Goal: Information Seeking & Learning: Learn about a topic

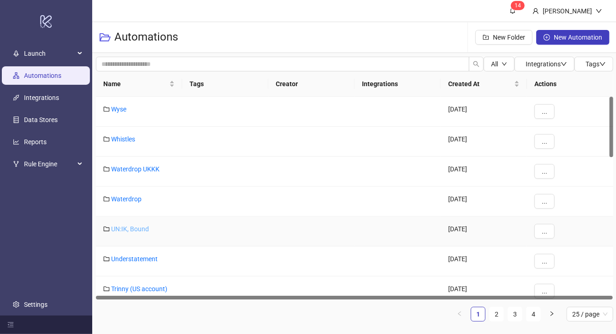
click at [131, 227] on link "UN:IK, Bound" at bounding box center [130, 229] width 38 height 7
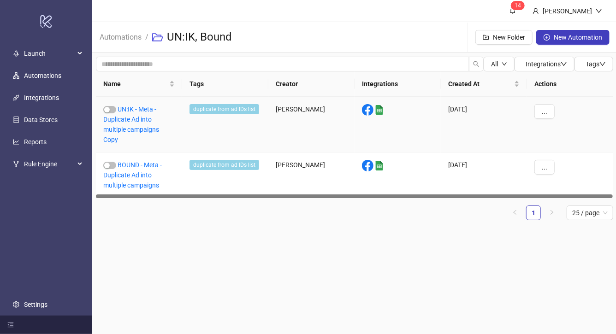
click at [138, 114] on div "UN:IK - Meta - Duplicate Ad into multiple campaigns Copy" at bounding box center [139, 125] width 86 height 56
click at [136, 121] on link "UN:IK - Meta - Duplicate Ad into multiple campaigns Copy" at bounding box center [131, 125] width 56 height 38
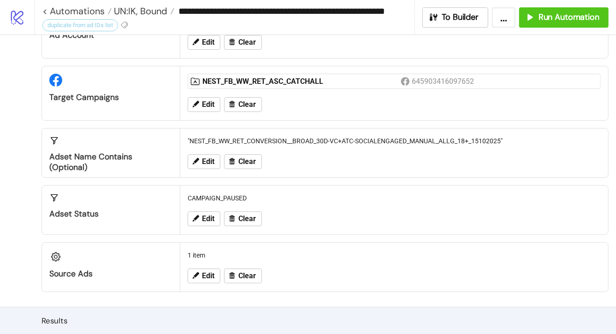
scroll to position [56, 0]
click at [244, 163] on span "Clear" at bounding box center [247, 161] width 18 height 8
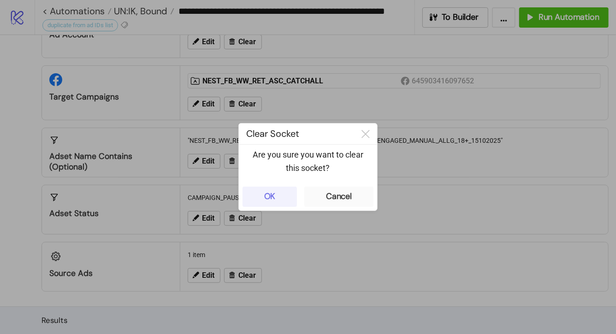
click at [275, 199] on div "OK" at bounding box center [270, 196] width 12 height 11
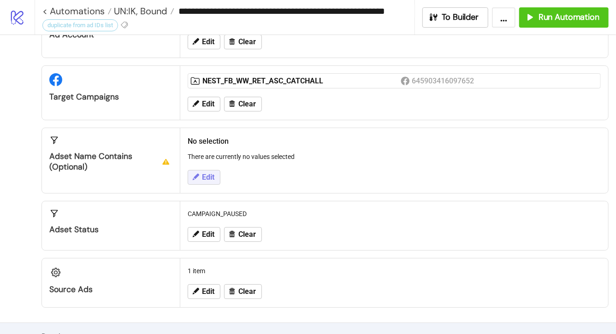
click at [205, 179] on span "Edit" at bounding box center [208, 177] width 12 height 8
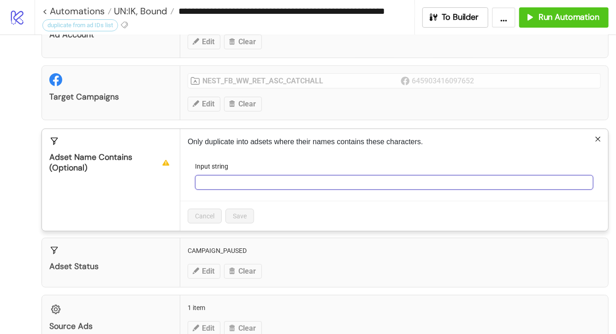
click at [205, 179] on input "Input string" at bounding box center [394, 182] width 398 height 15
paste input "**********"
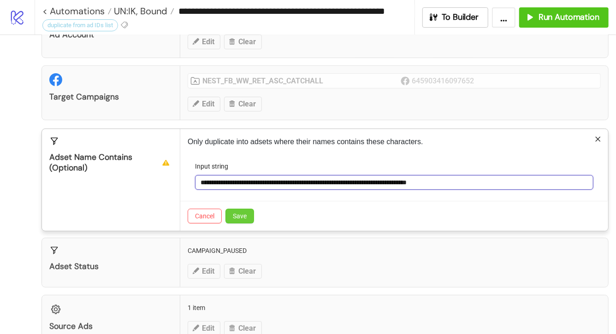
type input "**********"
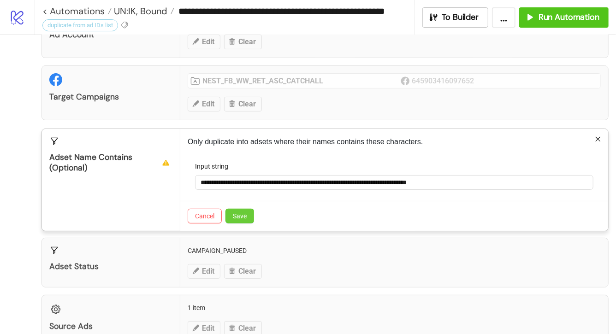
click at [238, 213] on span "Save" at bounding box center [240, 216] width 14 height 7
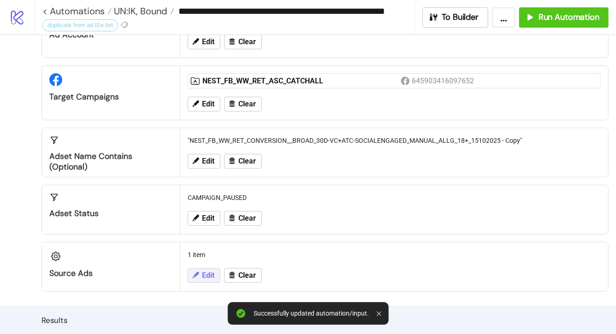
click at [203, 278] on span "Edit" at bounding box center [208, 276] width 12 height 8
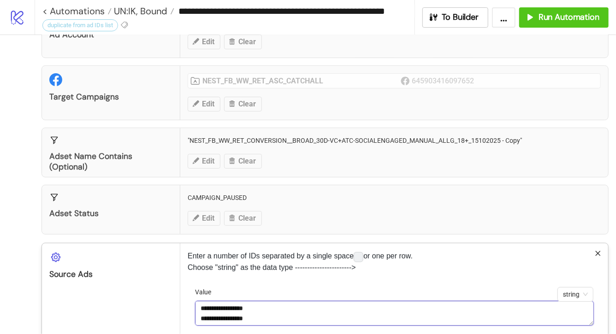
click at [284, 317] on textarea "**********" at bounding box center [394, 313] width 399 height 25
paste textarea "**********"
type textarea "**********"
paste textarea "**********"
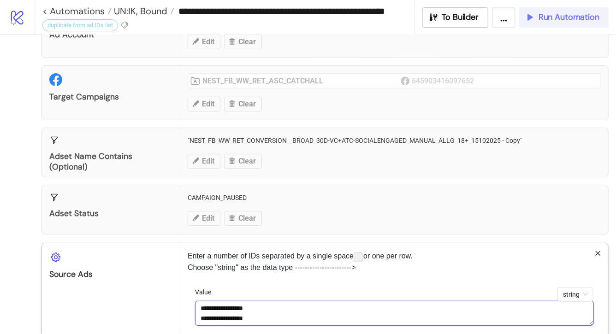
type textarea "**********"
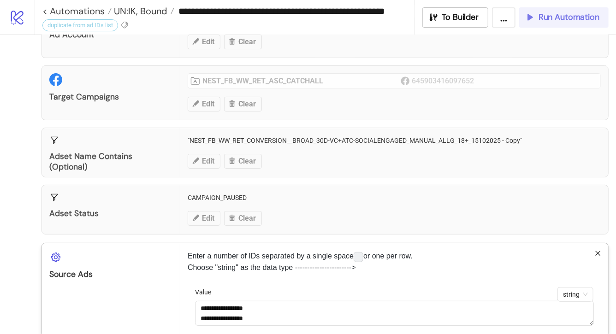
click at [562, 21] on span "Run Automation" at bounding box center [569, 17] width 61 height 11
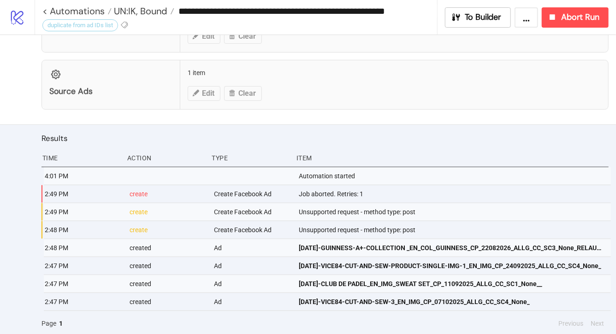
scroll to position [0, 0]
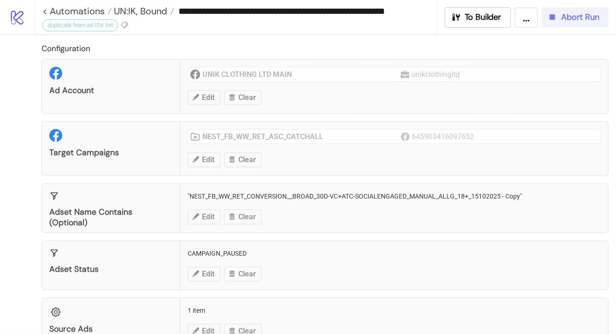
click at [580, 19] on span "Abort Run" at bounding box center [580, 17] width 38 height 11
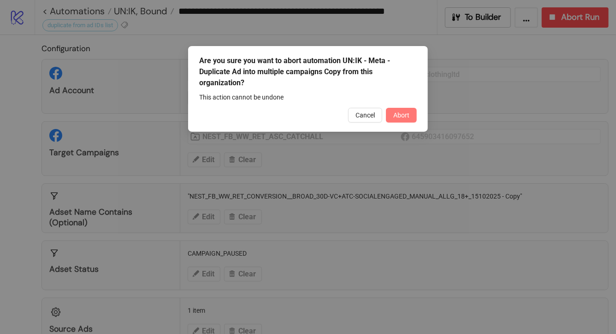
click at [406, 113] on span "Abort" at bounding box center [401, 115] width 16 height 7
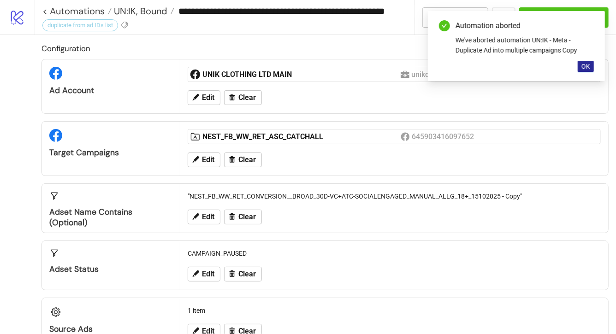
click at [583, 66] on span "OK" at bounding box center [586, 66] width 9 height 7
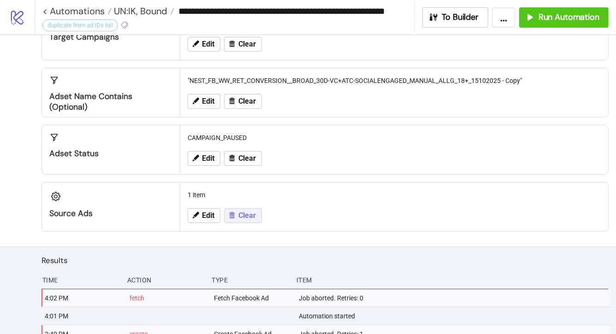
scroll to position [133, 0]
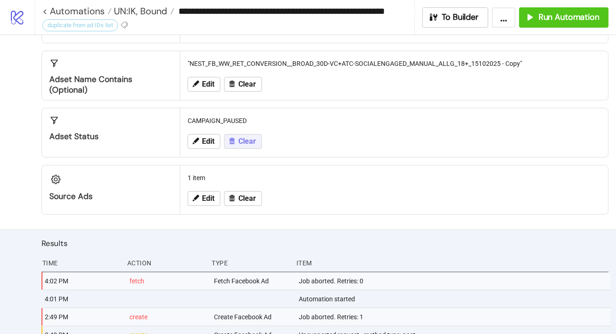
click at [240, 143] on span "Clear" at bounding box center [247, 141] width 18 height 8
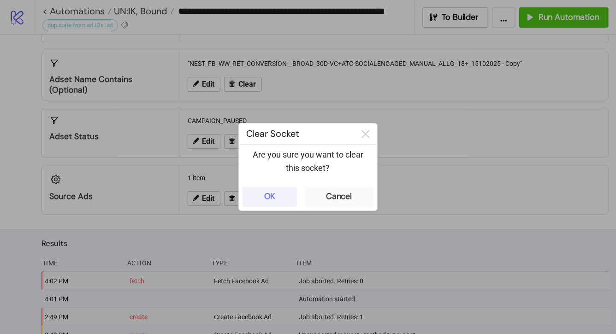
click at [258, 197] on button "OK" at bounding box center [270, 197] width 54 height 20
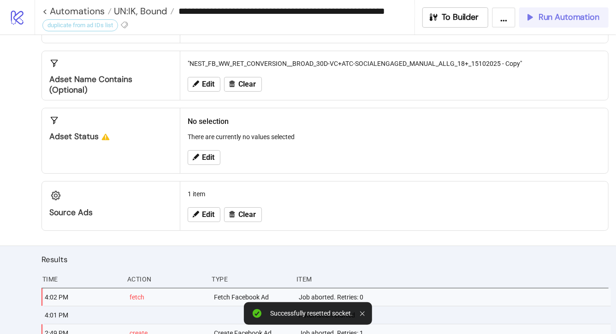
click at [552, 17] on span "Run Automation" at bounding box center [569, 17] width 61 height 11
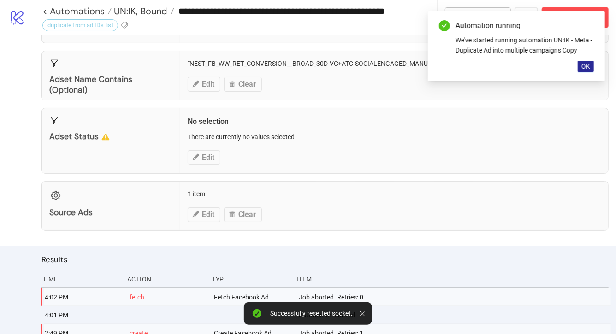
click at [588, 66] on span "OK" at bounding box center [586, 66] width 9 height 7
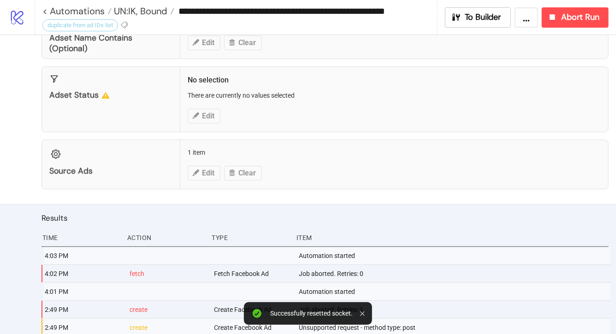
scroll to position [174, 0]
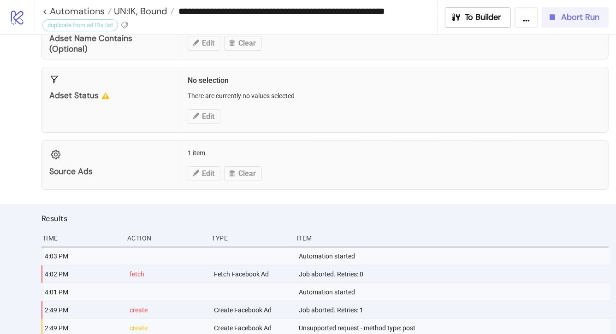
click at [559, 12] on div "Abort Run" at bounding box center [573, 17] width 52 height 11
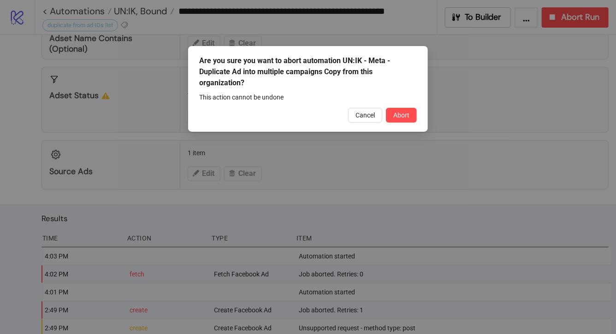
click at [397, 115] on span "Abort" at bounding box center [401, 115] width 16 height 7
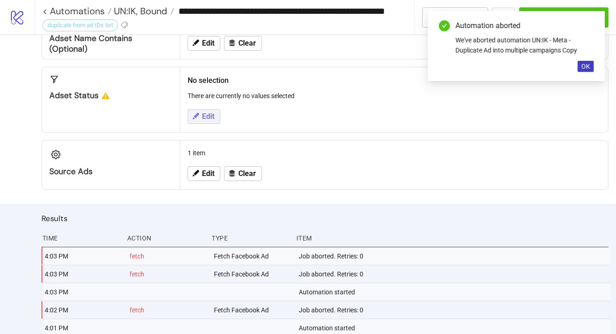
click at [197, 114] on icon at bounding box center [196, 116] width 6 height 6
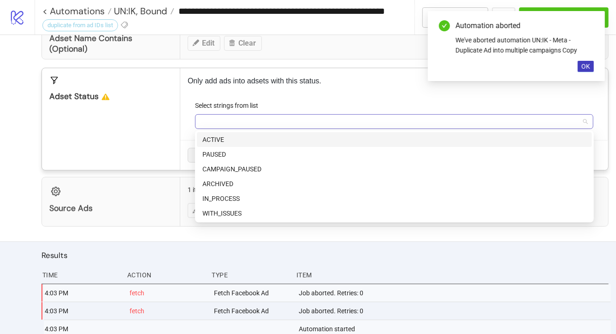
click at [218, 119] on div at bounding box center [389, 121] width 385 height 13
type input "*"
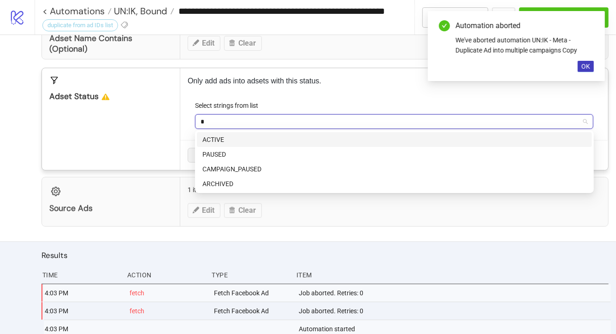
click at [223, 140] on div "ACTIVE" at bounding box center [394, 140] width 384 height 10
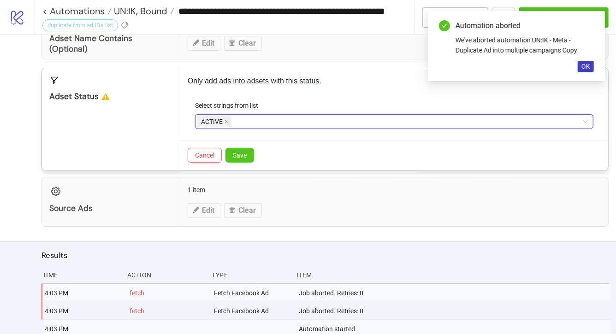
click at [143, 133] on div "Adset Status" at bounding box center [111, 119] width 138 height 102
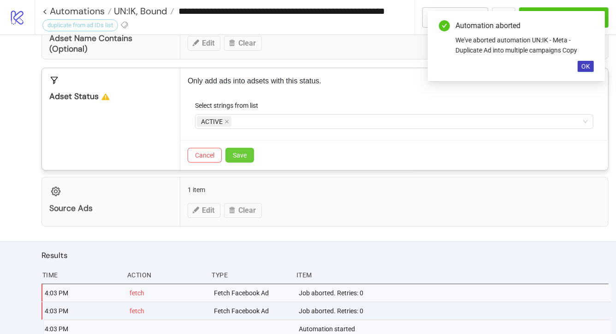
click at [233, 154] on span "Save" at bounding box center [240, 155] width 14 height 7
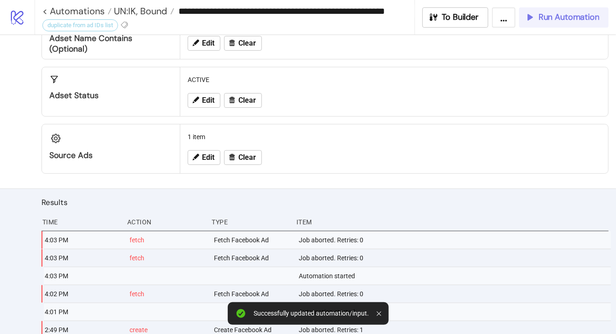
click at [565, 19] on span "Run Automation" at bounding box center [569, 17] width 61 height 11
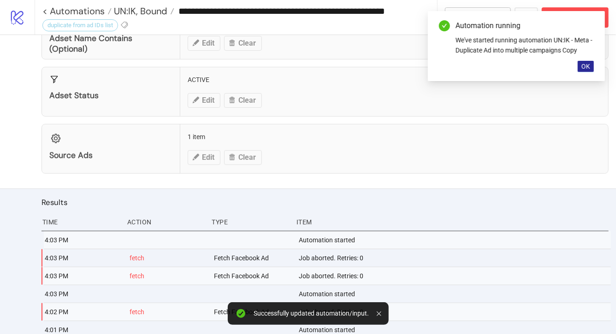
click at [587, 63] on span "OK" at bounding box center [586, 66] width 9 height 7
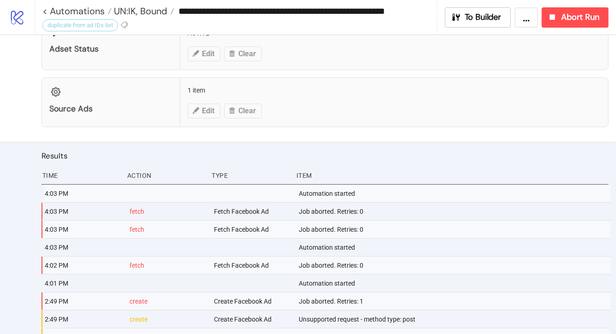
scroll to position [291, 0]
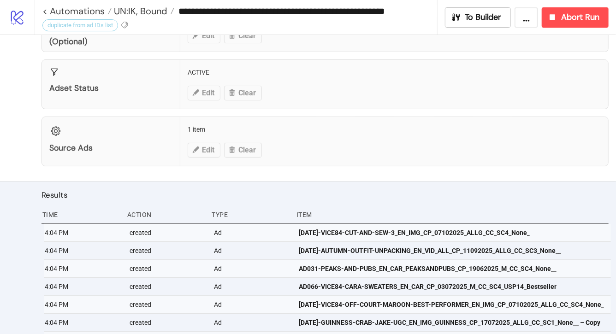
scroll to position [251, 0]
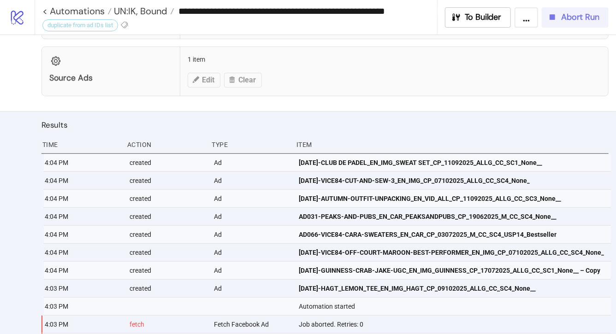
click at [569, 18] on span "Abort Run" at bounding box center [580, 17] width 38 height 11
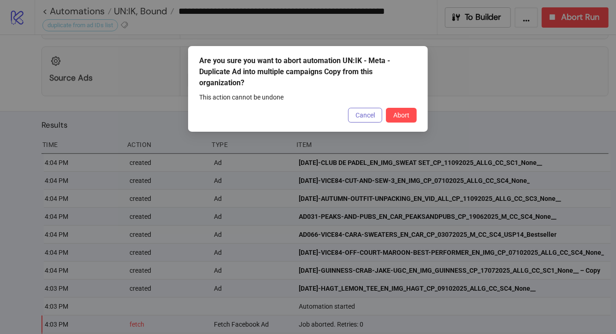
click at [373, 117] on span "Cancel" at bounding box center [365, 115] width 19 height 7
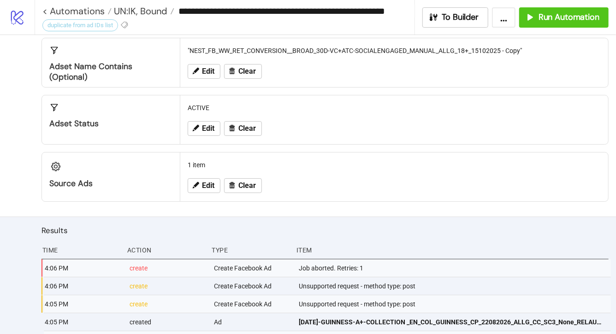
scroll to position [140, 0]
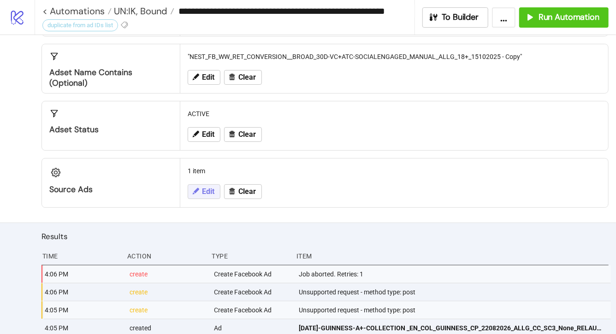
click at [217, 189] on button "Edit" at bounding box center [204, 191] width 33 height 15
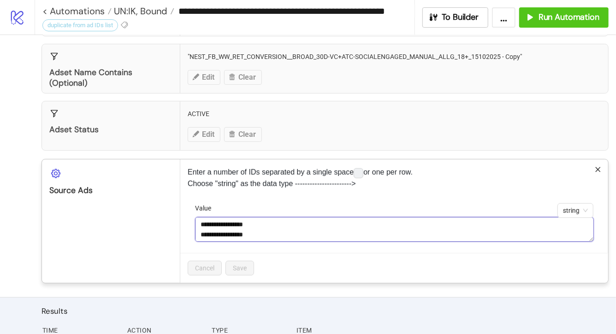
click at [286, 229] on textarea "**********" at bounding box center [394, 229] width 399 height 25
paste textarea "**********"
type textarea "**********"
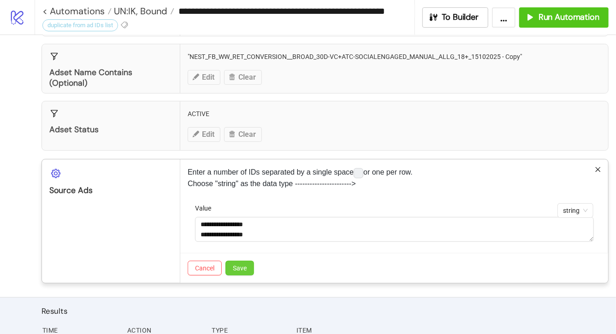
click at [233, 265] on span "Save" at bounding box center [240, 268] width 14 height 7
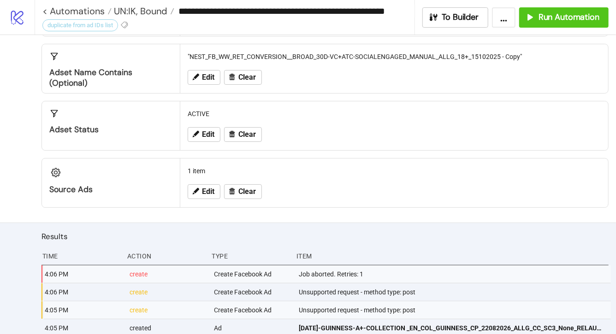
scroll to position [150, 0]
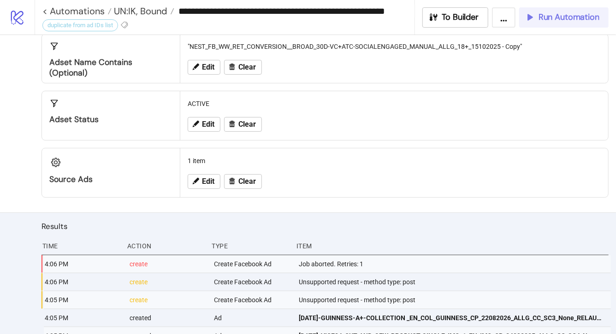
click at [548, 13] on span "Run Automation" at bounding box center [569, 17] width 61 height 11
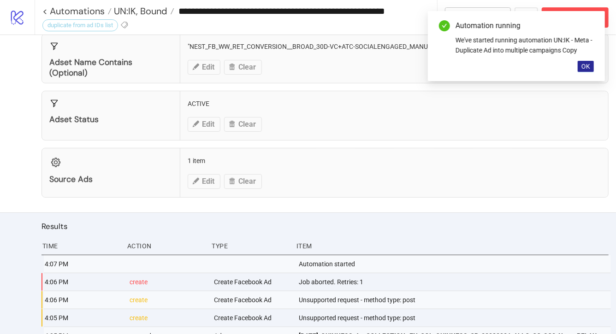
click at [588, 70] on button "OK" at bounding box center [586, 66] width 16 height 11
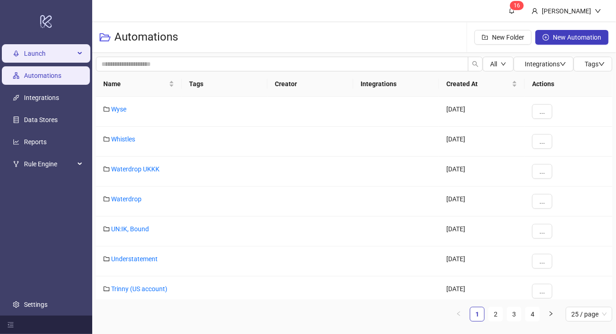
click at [48, 52] on span "Launch" at bounding box center [49, 53] width 51 height 18
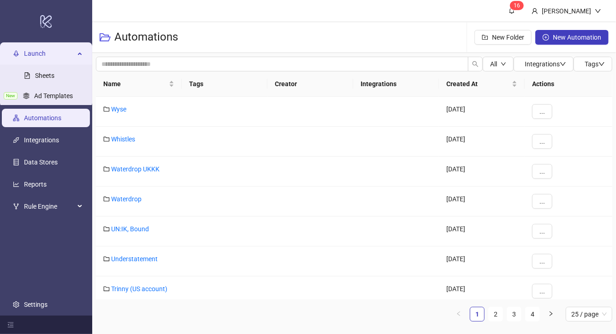
click at [55, 117] on link "Automations" at bounding box center [42, 117] width 37 height 7
click at [123, 229] on link "UN:IK, Bound" at bounding box center [130, 229] width 38 height 7
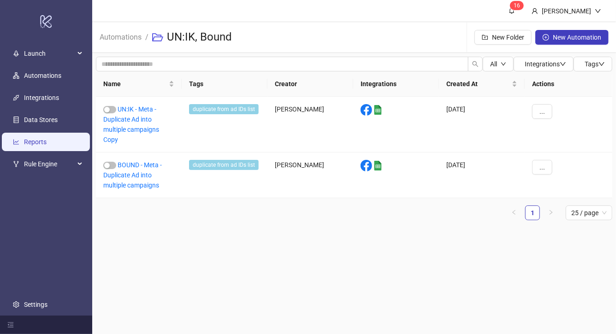
click at [30, 139] on link "Reports" at bounding box center [35, 141] width 23 height 7
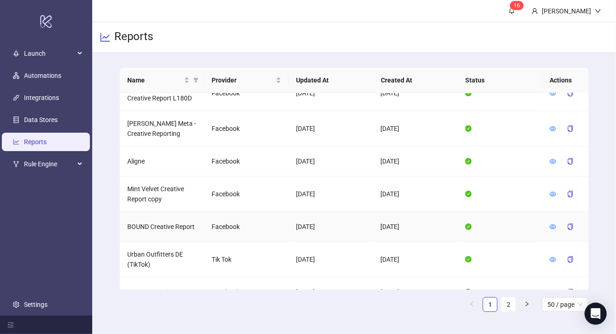
scroll to position [1390, 0]
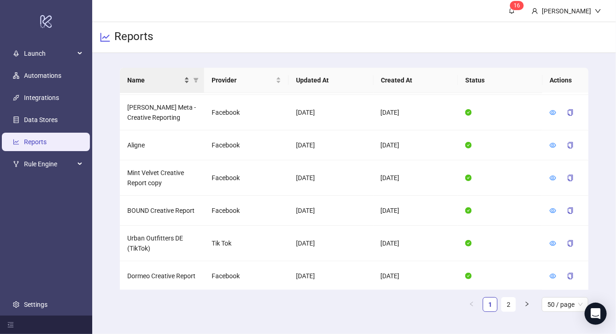
click at [186, 80] on div "Name" at bounding box center [158, 80] width 62 height 10
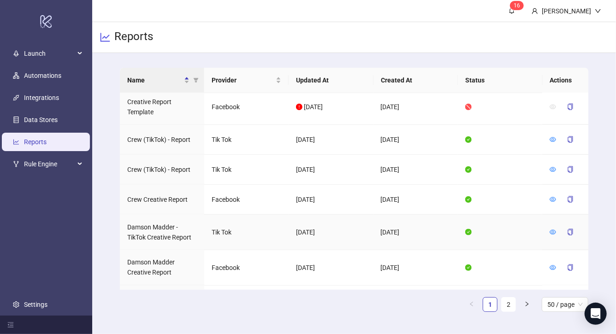
scroll to position [681, 0]
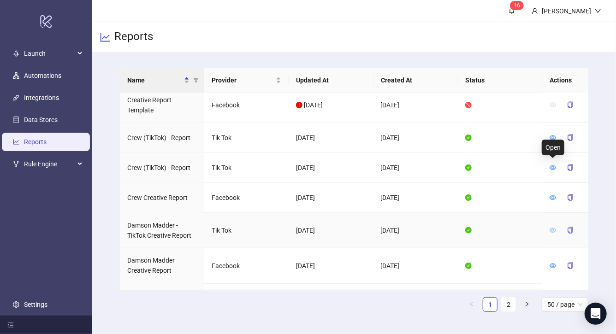
click at [552, 227] on icon "eye" at bounding box center [553, 230] width 6 height 6
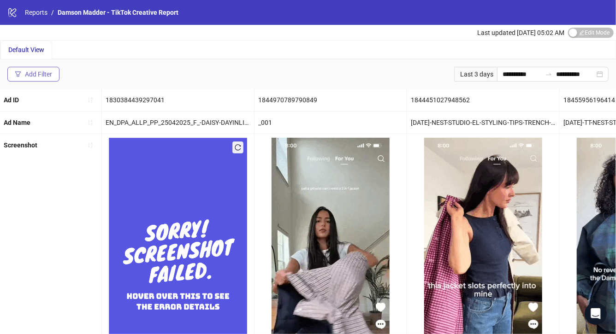
click at [43, 75] on div "Add Filter" at bounding box center [38, 74] width 27 height 7
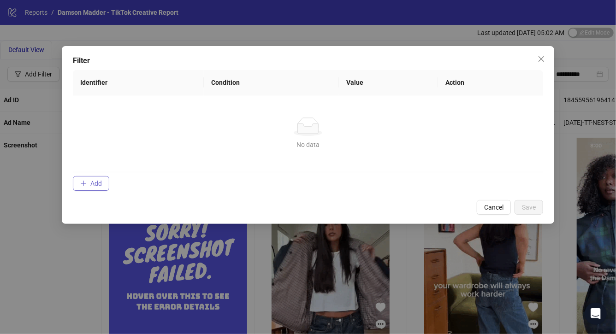
click at [86, 187] on span "button" at bounding box center [83, 183] width 6 height 7
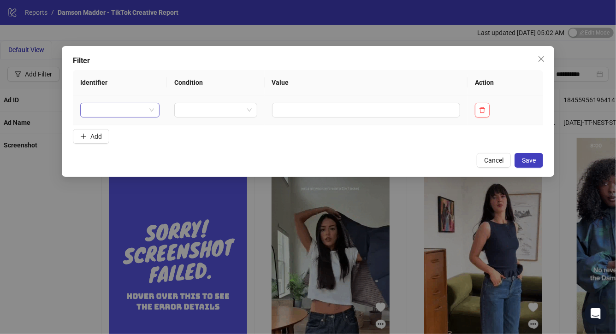
click at [147, 112] on span at bounding box center [120, 110] width 69 height 14
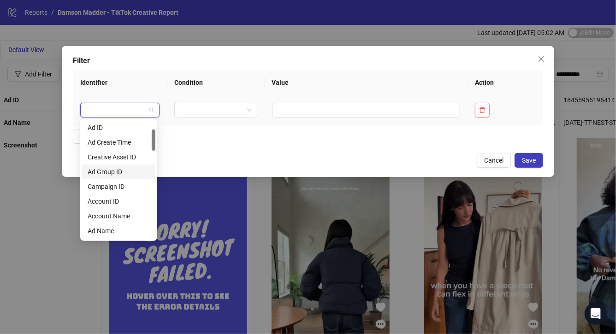
scroll to position [46, 0]
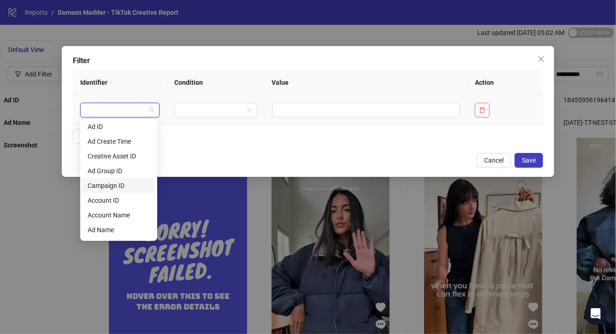
click at [129, 187] on div "Campaign ID" at bounding box center [119, 186] width 62 height 10
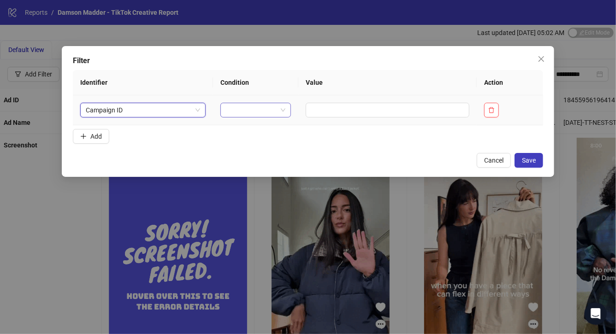
click at [266, 113] on input "search" at bounding box center [252, 110] width 52 height 14
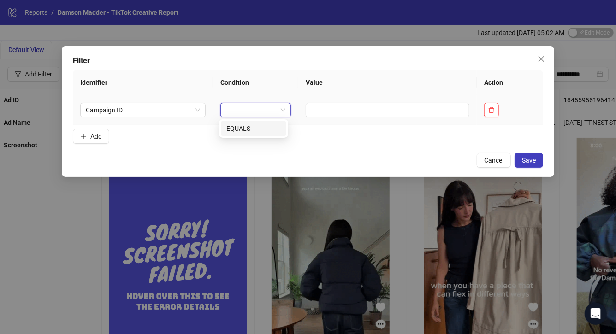
click at [253, 128] on div "EQUALS" at bounding box center [253, 129] width 54 height 10
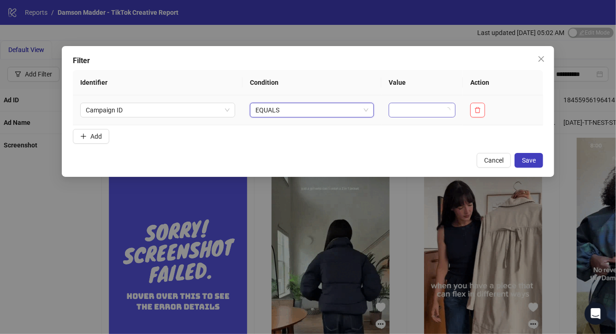
click at [413, 112] on input "search" at bounding box center [418, 110] width 48 height 14
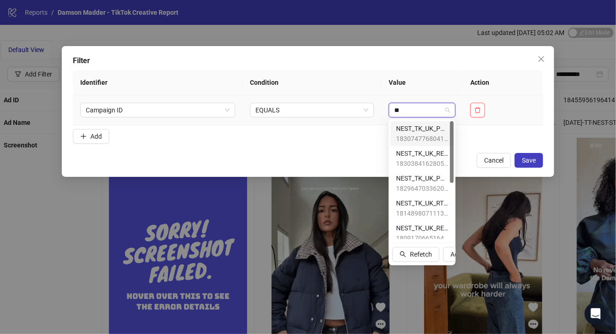
type input "**"
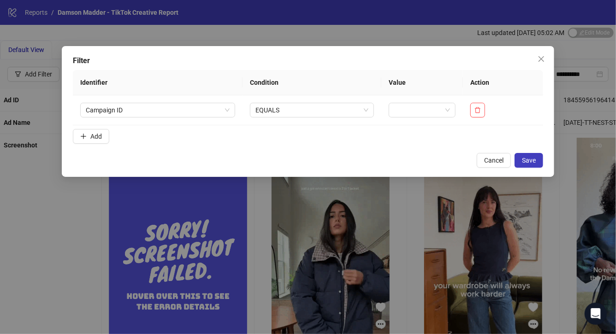
click at [371, 154] on div "Cancel Save" at bounding box center [308, 160] width 471 height 15
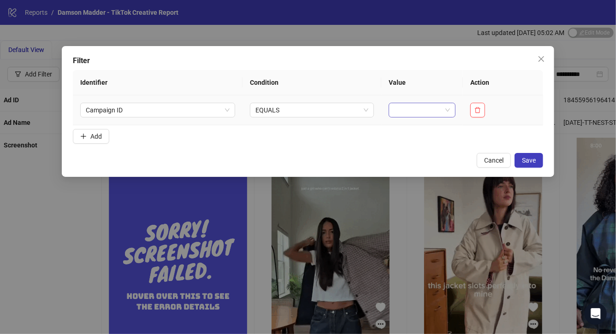
click at [433, 106] on input "search" at bounding box center [418, 110] width 48 height 14
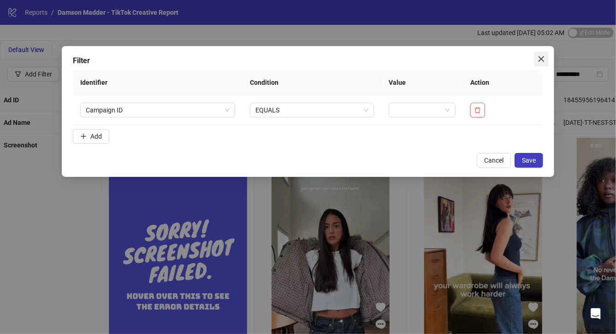
click at [542, 59] on icon "close" at bounding box center [542, 59] width 6 height 6
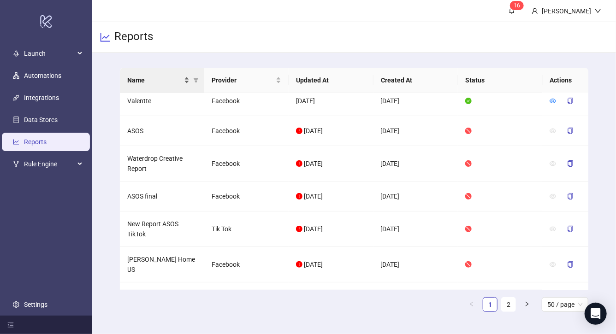
click at [187, 82] on div "Name" at bounding box center [158, 80] width 62 height 10
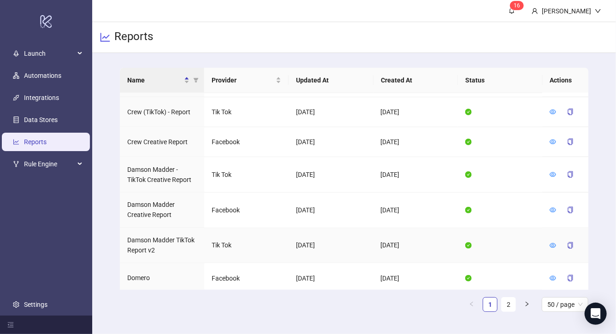
scroll to position [735, 0]
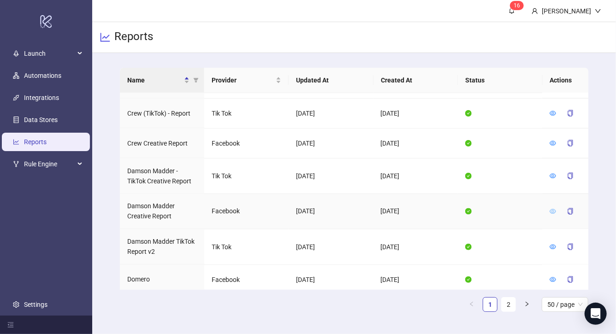
click at [553, 208] on icon "eye" at bounding box center [553, 211] width 6 height 6
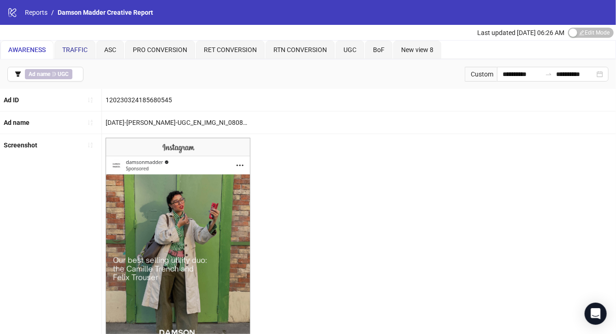
click at [81, 52] on span "TRAFFIC" at bounding box center [74, 49] width 25 height 7
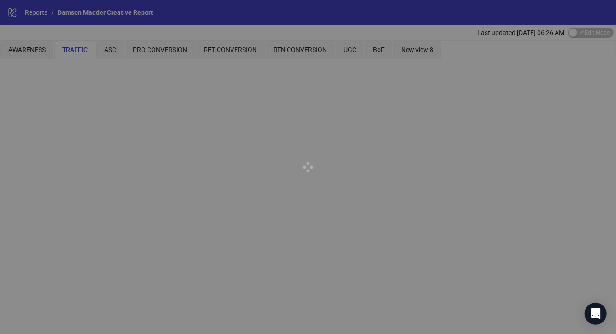
click at [119, 53] on div at bounding box center [308, 167] width 616 height 334
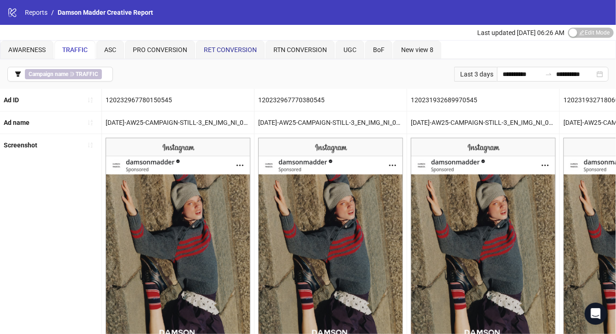
click at [220, 50] on span "RET CONVERSION" at bounding box center [230, 49] width 53 height 7
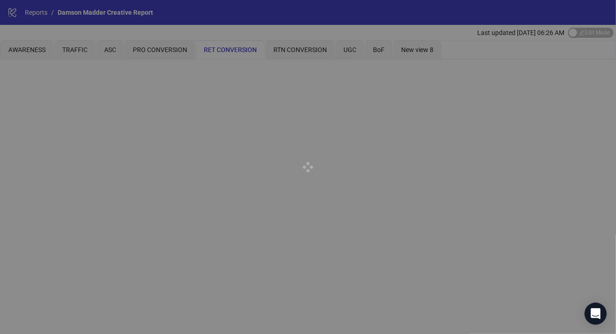
click at [287, 48] on div at bounding box center [308, 167] width 616 height 334
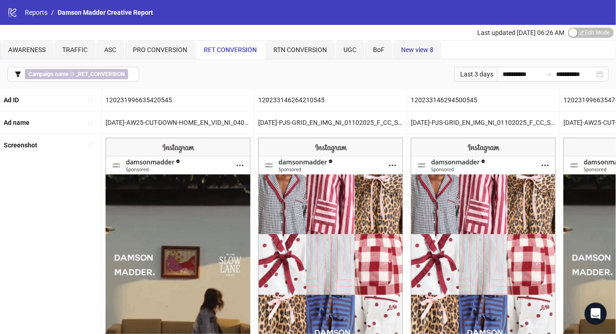
click at [416, 48] on span "New view 8" at bounding box center [417, 49] width 32 height 7
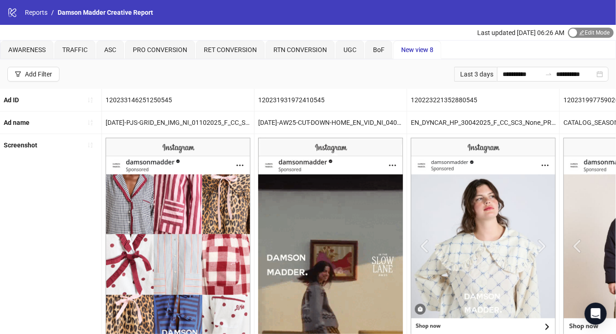
click at [582, 34] on span "Edit Mode Edit Mode" at bounding box center [591, 33] width 46 height 10
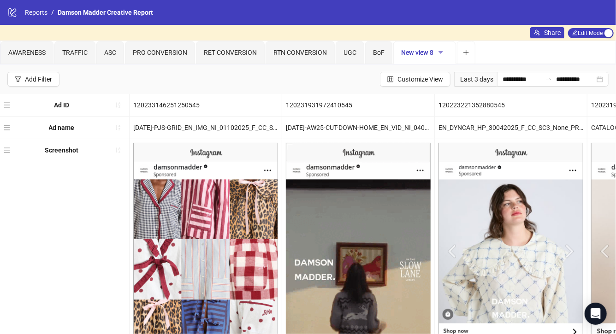
click at [438, 53] on icon "caret-down" at bounding box center [441, 52] width 6 height 6
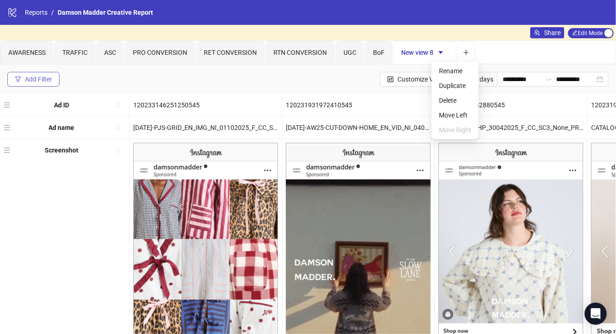
click at [44, 77] on div "Add Filter" at bounding box center [38, 79] width 27 height 7
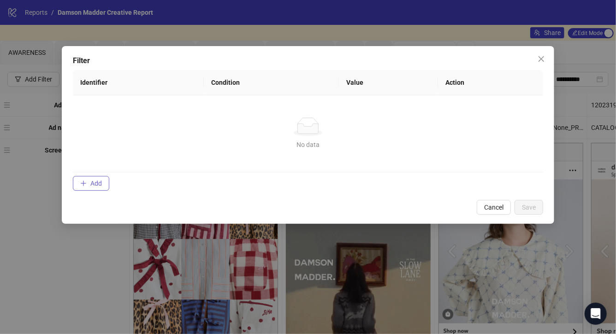
click at [83, 190] on button "Add" at bounding box center [91, 183] width 36 height 15
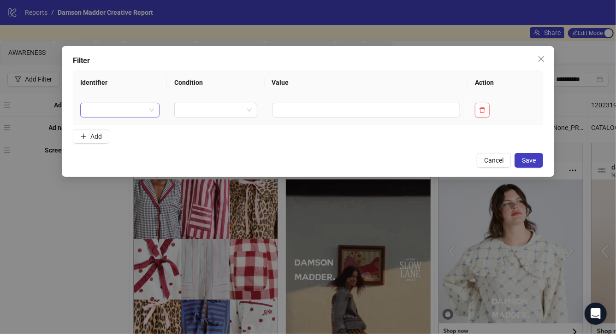
click at [126, 111] on input "search" at bounding box center [116, 110] width 60 height 14
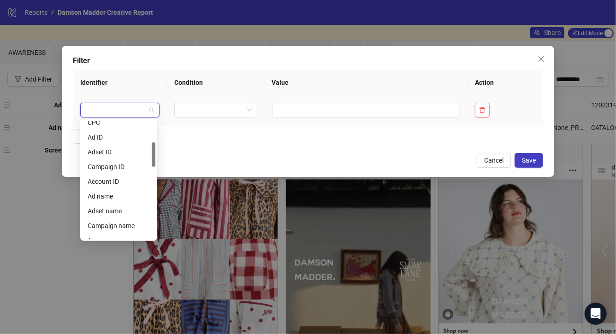
scroll to position [109, 0]
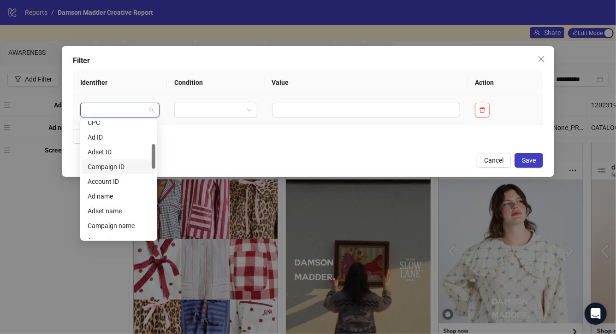
click at [119, 170] on div "Campaign ID" at bounding box center [119, 167] width 62 height 10
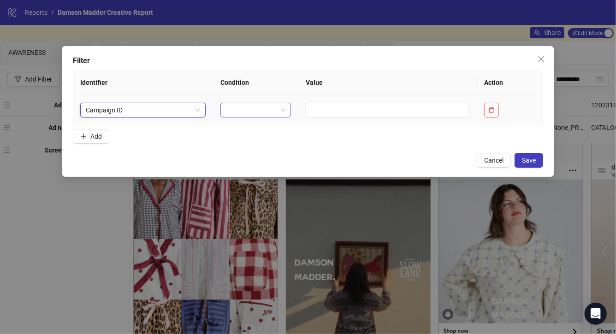
click at [257, 111] on input "search" at bounding box center [252, 110] width 52 height 14
click at [255, 126] on div "EQUALS" at bounding box center [253, 129] width 54 height 10
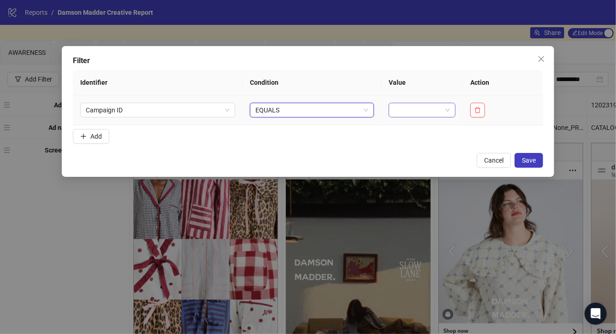
click at [401, 109] on input "search" at bounding box center [418, 110] width 48 height 14
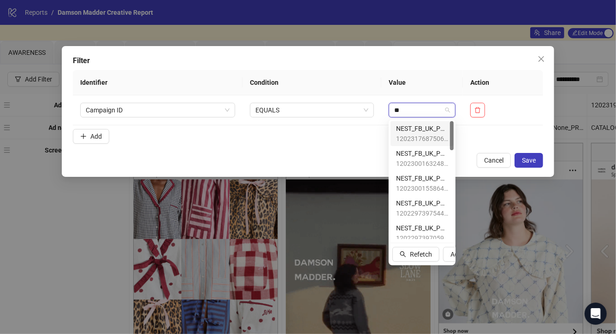
type input "**"
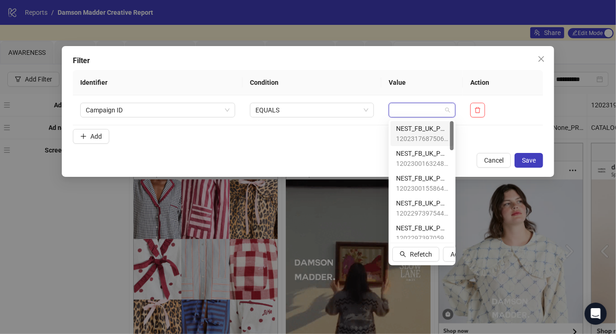
click at [360, 134] on form "Identifier Condition Value Action Campaign ID EQUALS Add" at bounding box center [308, 108] width 471 height 77
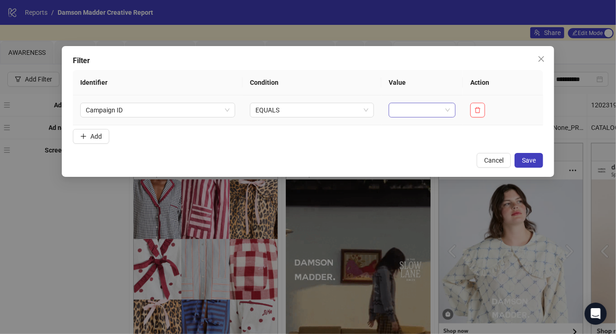
click at [410, 110] on input "search" at bounding box center [418, 110] width 48 height 14
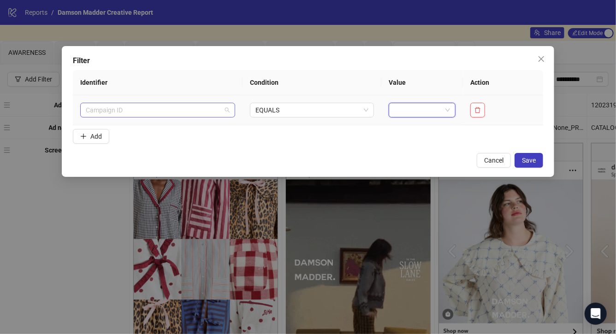
click at [228, 112] on span "Campaign ID" at bounding box center [158, 110] width 144 height 14
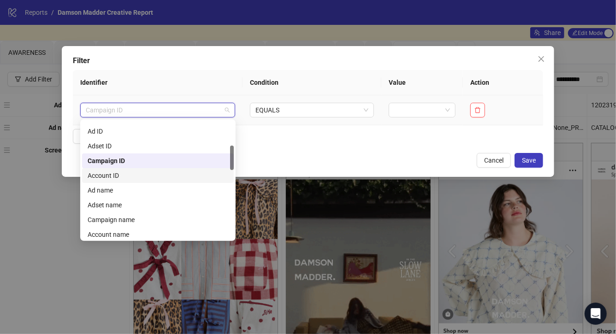
scroll to position [115, 0]
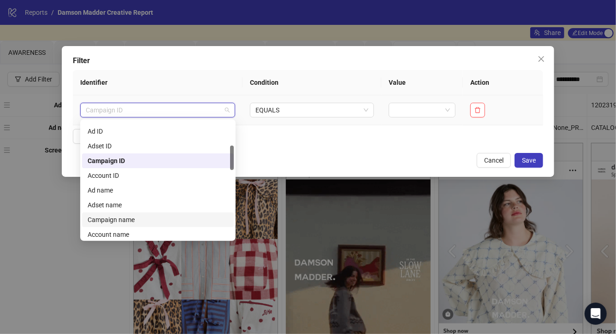
click at [159, 219] on div "Campaign name" at bounding box center [158, 220] width 141 height 10
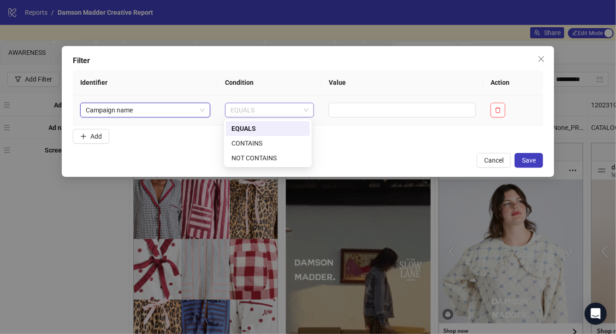
click at [289, 114] on span "EQUALS" at bounding box center [270, 110] width 78 height 14
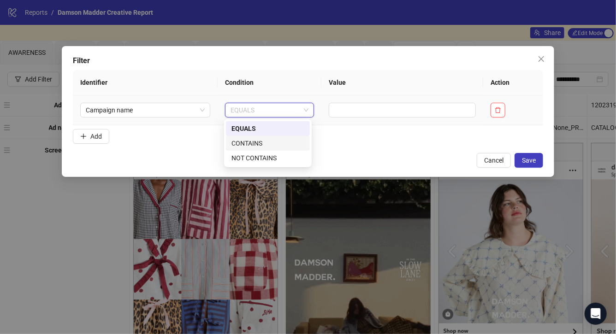
click at [265, 144] on div "CONTAINS" at bounding box center [268, 143] width 73 height 10
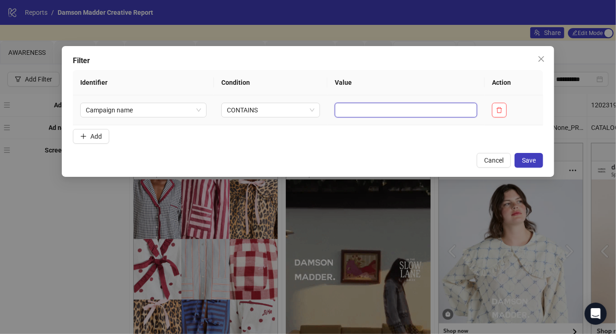
click at [423, 108] on input "text" at bounding box center [406, 110] width 143 height 15
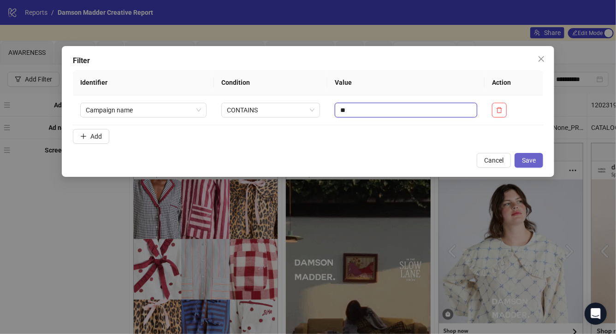
type input "**"
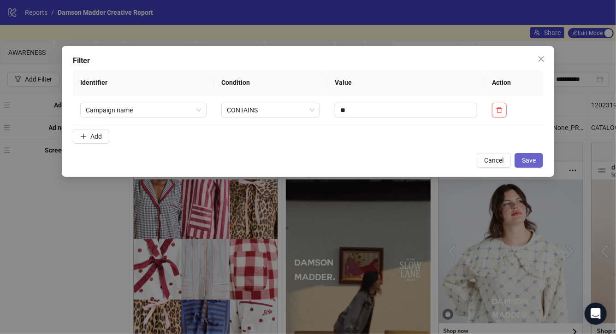
click at [528, 159] on span "Save" at bounding box center [529, 160] width 14 height 7
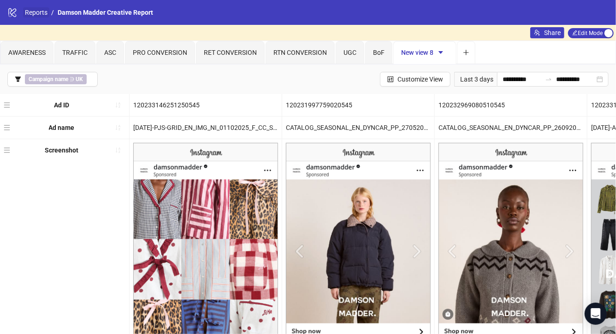
click at [29, 13] on link "Reports" at bounding box center [36, 12] width 26 height 10
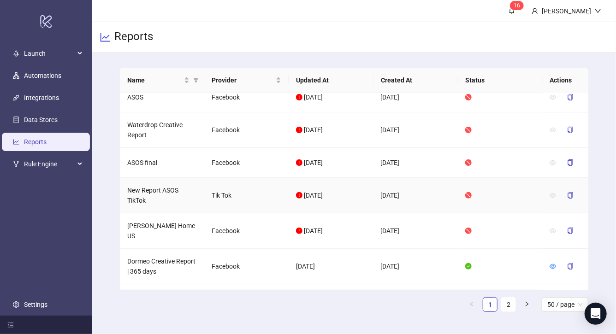
scroll to position [143, 0]
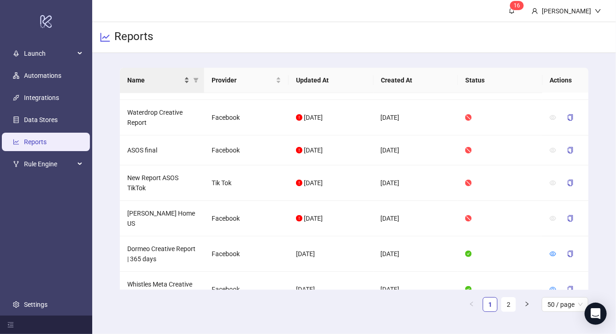
click at [188, 78] on div "Name" at bounding box center [158, 80] width 62 height 10
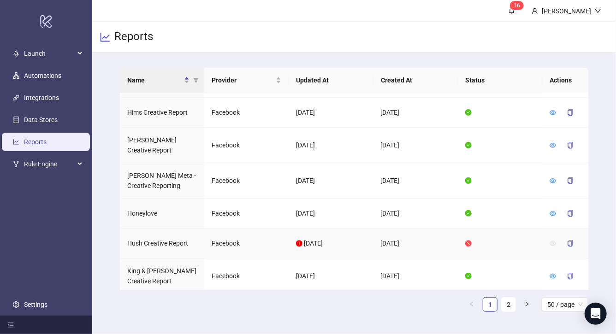
scroll to position [1176, 0]
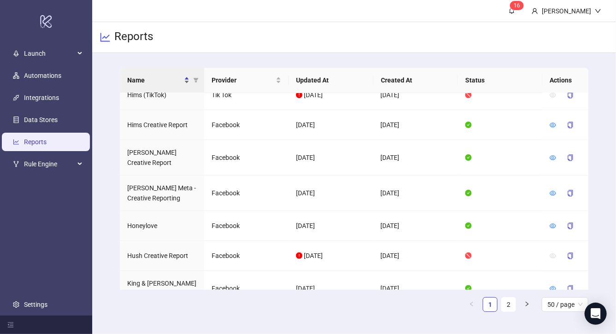
click at [185, 78] on div "Name" at bounding box center [158, 80] width 62 height 10
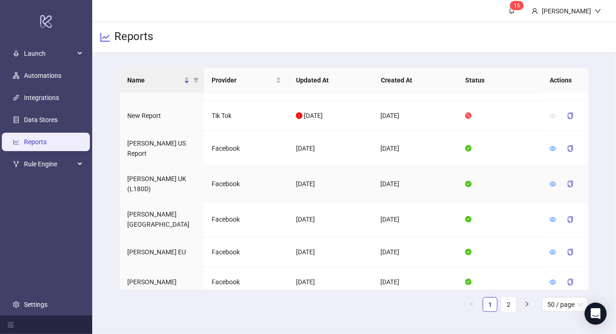
scroll to position [1221, 0]
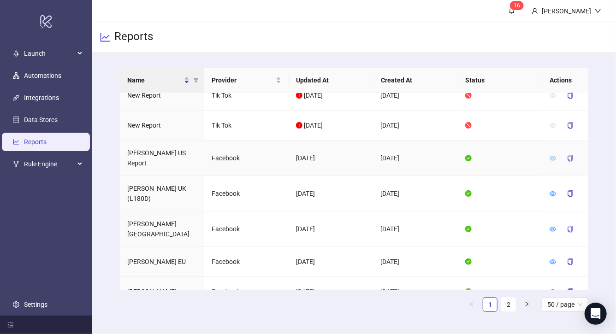
click at [552, 155] on icon "eye" at bounding box center [553, 158] width 6 height 6
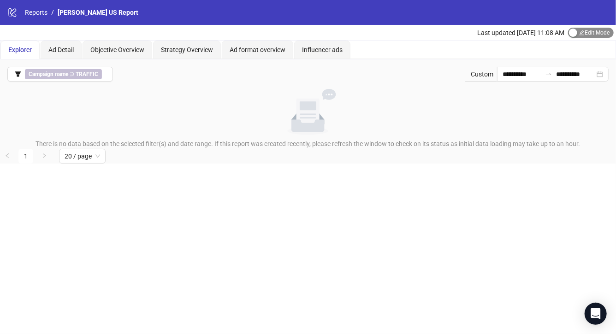
click at [592, 33] on span "Edit Mode Edit Mode" at bounding box center [591, 33] width 46 height 10
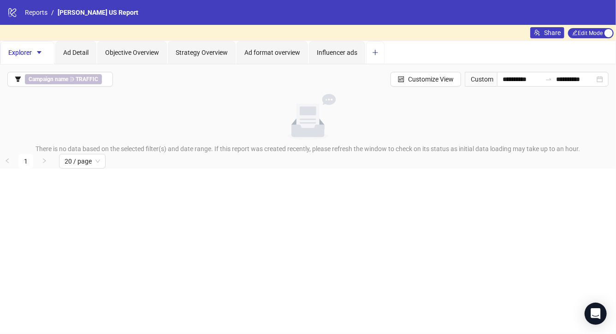
click at [379, 46] on button "Add tab" at bounding box center [375, 52] width 18 height 23
click at [45, 83] on span "Campaign name ∋ TRAFFIC" at bounding box center [63, 79] width 77 height 10
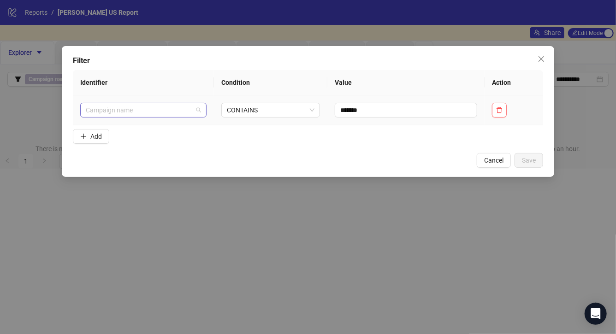
click at [183, 114] on span "Campaign name" at bounding box center [144, 110] width 116 height 14
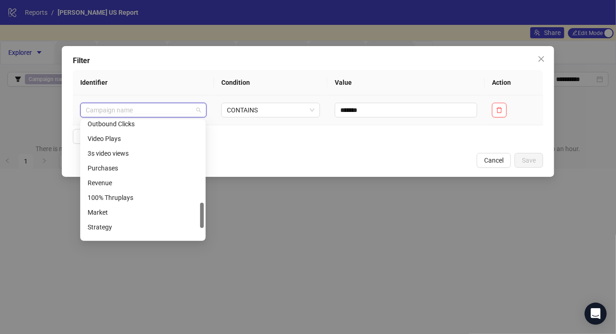
scroll to position [366, 0]
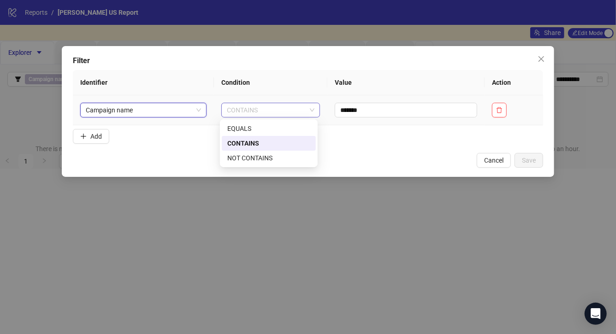
click at [287, 113] on span "CONTAINS" at bounding box center [271, 110] width 88 height 14
click at [254, 131] on div "EQUALS" at bounding box center [268, 129] width 83 height 10
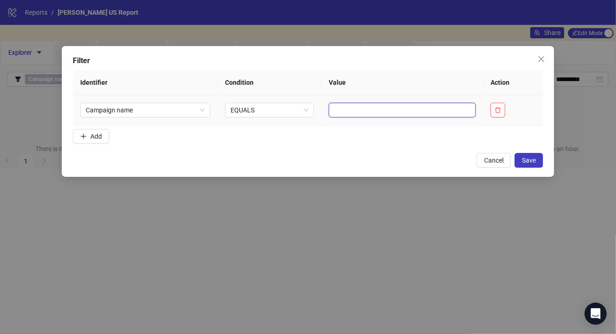
click at [439, 114] on input "text" at bounding box center [402, 110] width 147 height 15
click at [357, 108] on input "**********" at bounding box center [402, 110] width 147 height 15
click at [353, 110] on input "**********" at bounding box center [402, 110] width 147 height 15
click at [357, 108] on input "**********" at bounding box center [402, 110] width 147 height 15
click at [358, 108] on input "**********" at bounding box center [402, 110] width 147 height 15
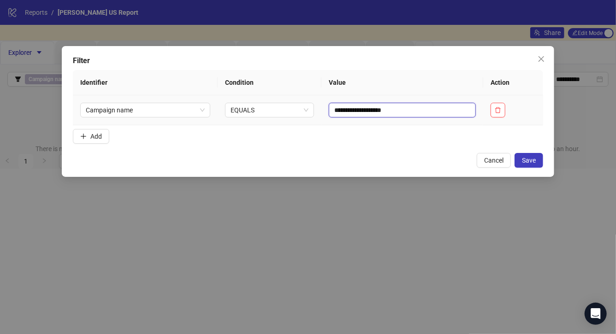
click at [361, 111] on input "**********" at bounding box center [402, 110] width 147 height 15
type input "**********"
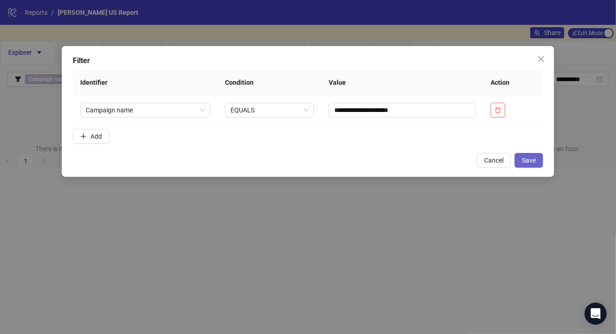
click at [524, 160] on span "Save" at bounding box center [529, 160] width 14 height 7
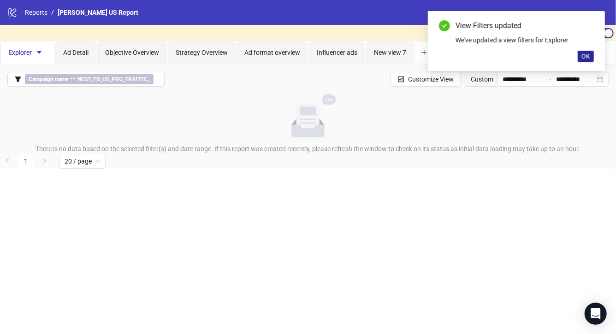
click at [588, 56] on span "OK" at bounding box center [586, 56] width 9 height 7
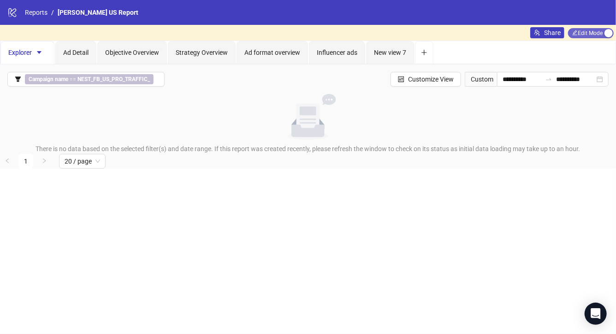
click at [588, 35] on span "Edit Mode Edit Mode" at bounding box center [591, 33] width 46 height 10
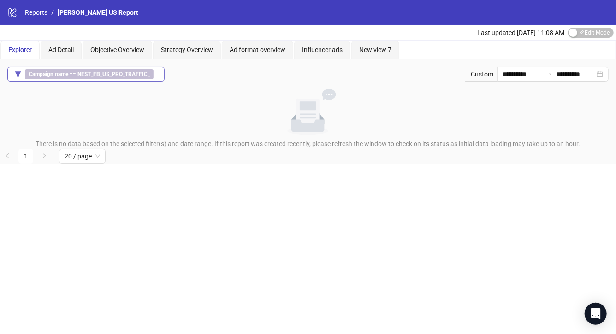
click at [94, 75] on b "NEST_FB_US_PRO_TRAFFIC_" at bounding box center [113, 74] width 72 height 6
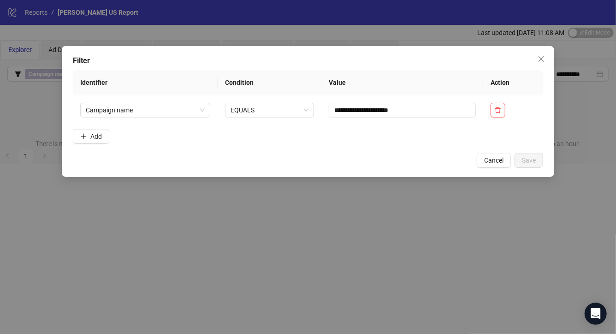
click at [107, 190] on div "**********" at bounding box center [308, 167] width 616 height 334
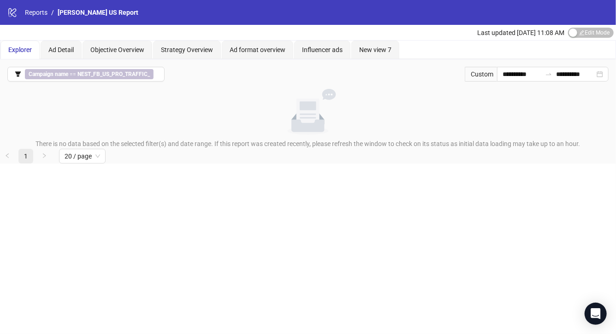
click at [22, 155] on link "1" at bounding box center [26, 156] width 14 height 14
click at [79, 154] on span "20 / page" at bounding box center [83, 156] width 36 height 14
click at [82, 94] on div "10 / page" at bounding box center [82, 94] width 32 height 10
click at [107, 75] on b "NEST_FB_US_PRO_TRAFFIC_" at bounding box center [113, 74] width 72 height 6
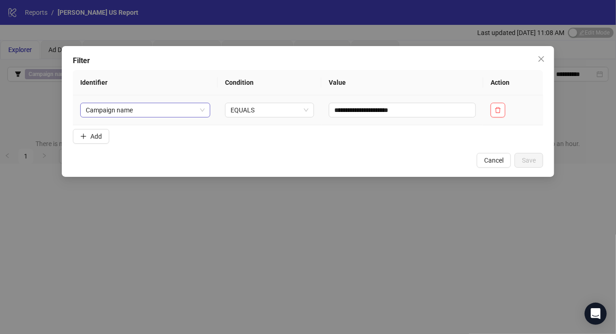
click at [194, 111] on span "Campaign name" at bounding box center [145, 110] width 119 height 14
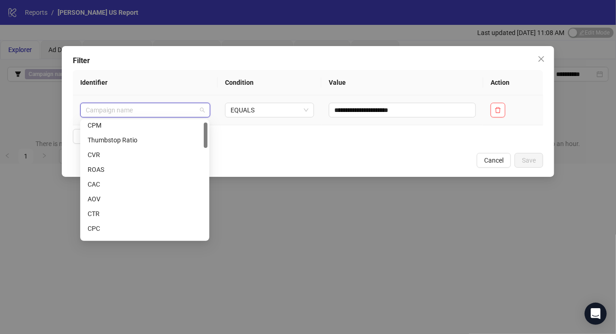
scroll to position [0, 0]
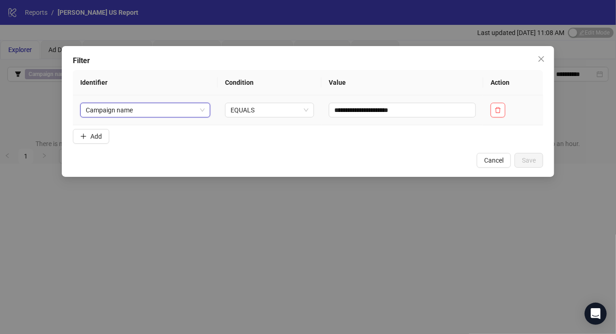
click at [144, 105] on span "Campaign name" at bounding box center [145, 110] width 119 height 14
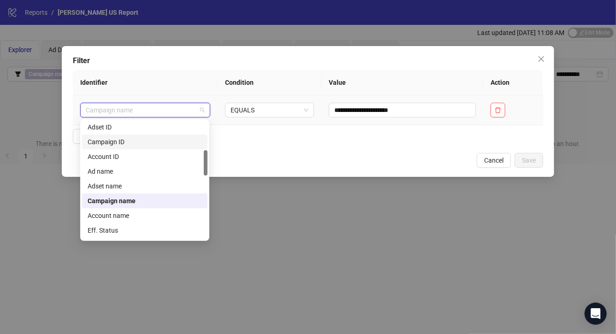
scroll to position [134, 0]
click at [139, 142] on div "Campaign ID" at bounding box center [145, 142] width 114 height 10
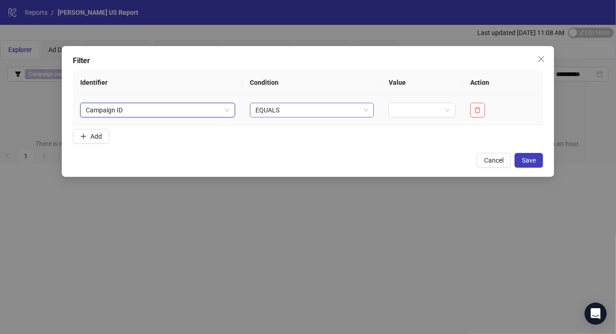
click at [294, 113] on span "EQUALS" at bounding box center [311, 110] width 113 height 14
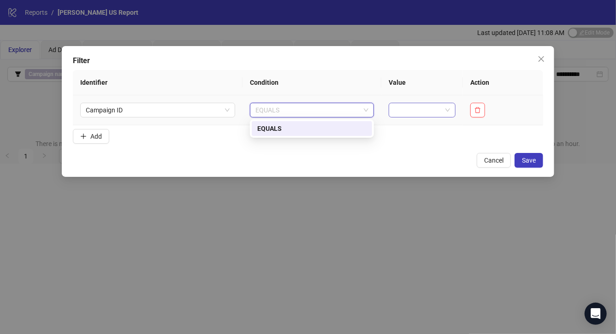
click at [427, 115] on input "search" at bounding box center [418, 110] width 48 height 14
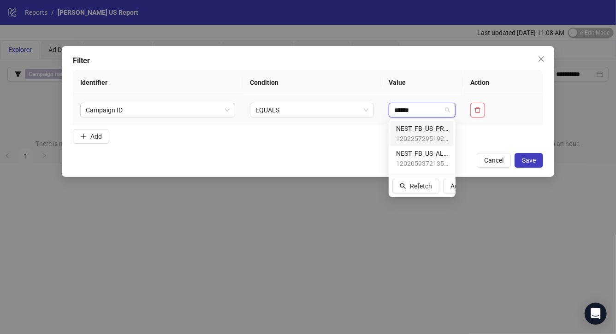
type input "*******"
click at [429, 133] on span "NEST_FB_US_PRO_TRAFFIC_" at bounding box center [422, 129] width 52 height 10
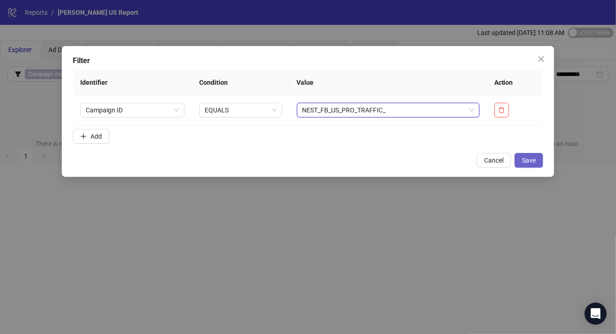
click at [530, 163] on span "Save" at bounding box center [529, 160] width 14 height 7
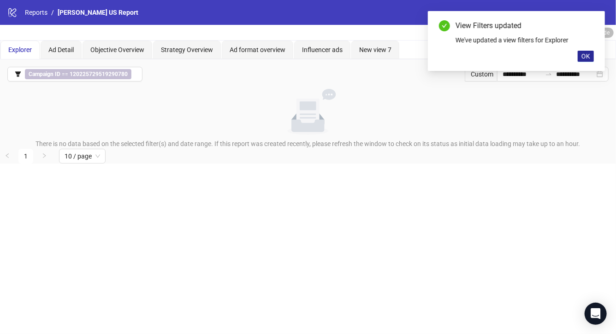
click at [586, 55] on span "OK" at bounding box center [586, 56] width 9 height 7
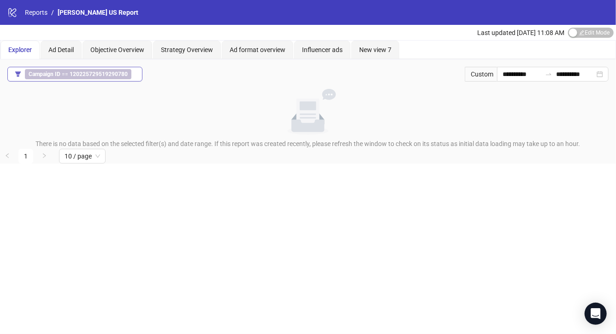
click at [77, 75] on b "120225729519290780" at bounding box center [99, 74] width 58 height 6
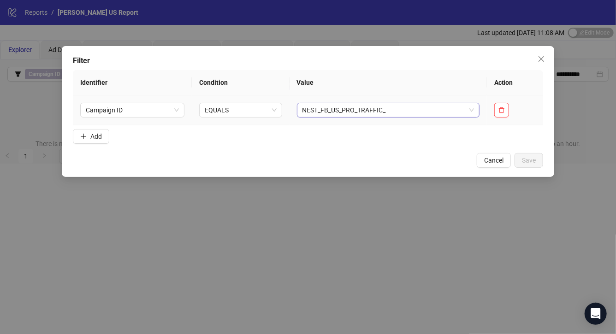
click at [372, 114] on span "NEST_FB_US_PRO_TRAFFIC_" at bounding box center [389, 110] width 172 height 14
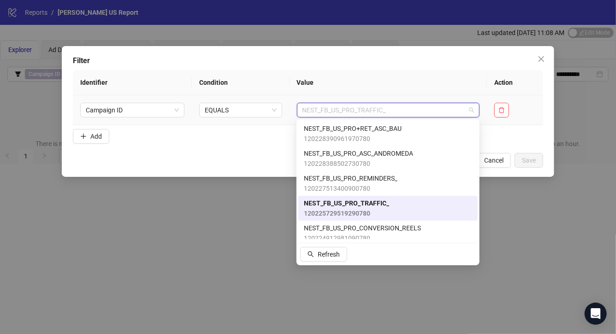
click at [353, 209] on span "120225729519290780" at bounding box center [346, 213] width 85 height 10
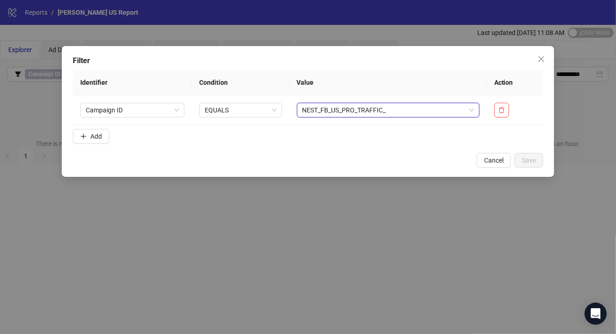
click at [273, 141] on form "Identifier Condition Value Action Campaign ID EQUALS NEST_FB_US_PRO_TRAFFIC_ NE…" at bounding box center [308, 108] width 471 height 77
click at [164, 113] on span "Campaign ID" at bounding box center [133, 110] width 94 height 14
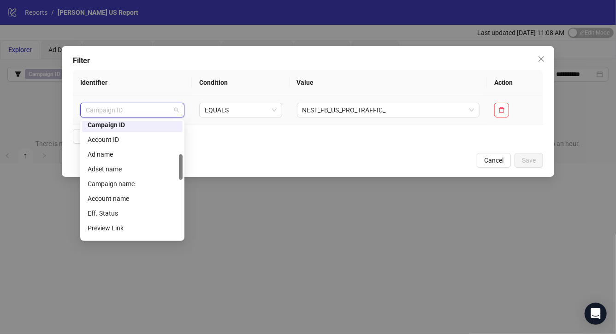
scroll to position [155, 0]
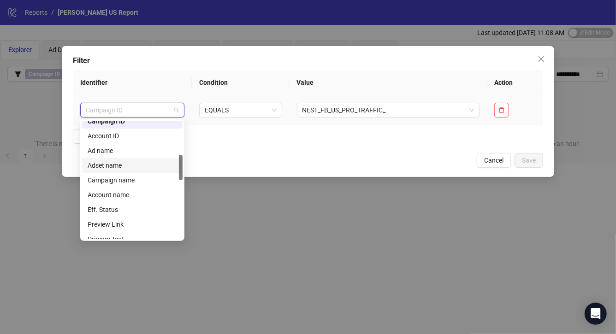
click at [123, 166] on div "Adset name" at bounding box center [132, 165] width 89 height 10
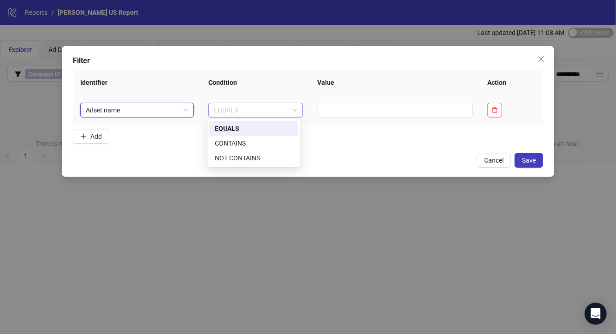
click at [272, 115] on span "EQUALS" at bounding box center [255, 110] width 83 height 14
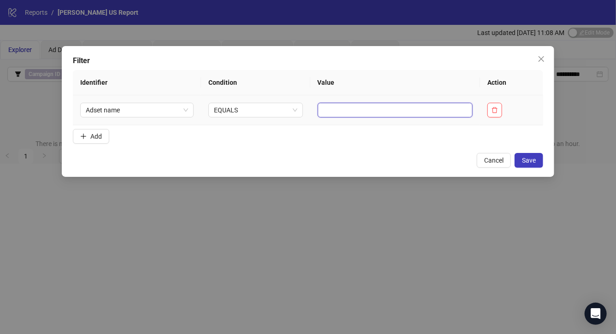
click at [350, 112] on input "text" at bounding box center [395, 110] width 155 height 15
type input "**********"
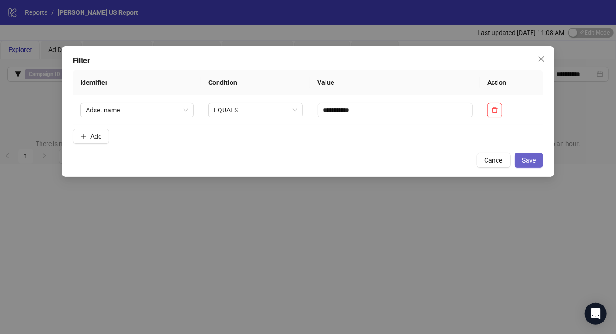
click at [538, 165] on button "Save" at bounding box center [529, 160] width 29 height 15
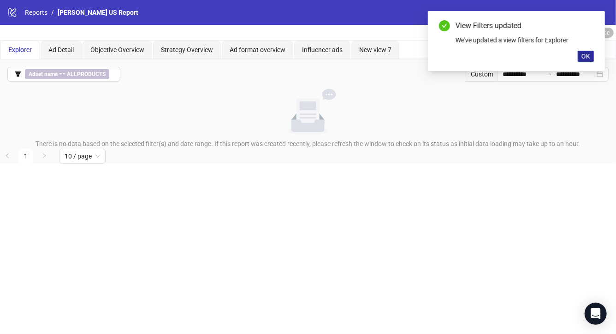
click at [585, 57] on span "OK" at bounding box center [586, 56] width 9 height 7
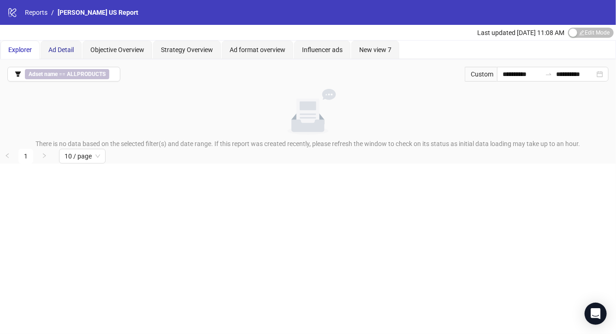
click at [62, 52] on span "Ad Detail" at bounding box center [60, 49] width 25 height 7
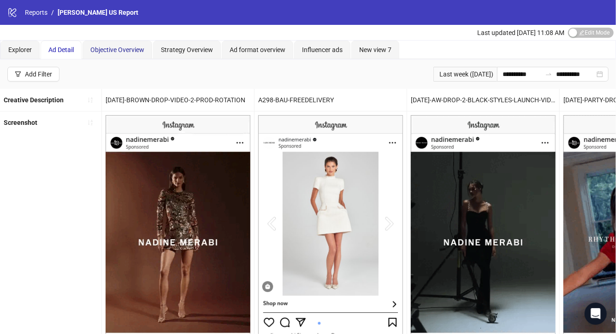
click at [118, 50] on span "Objective Overview" at bounding box center [117, 49] width 54 height 7
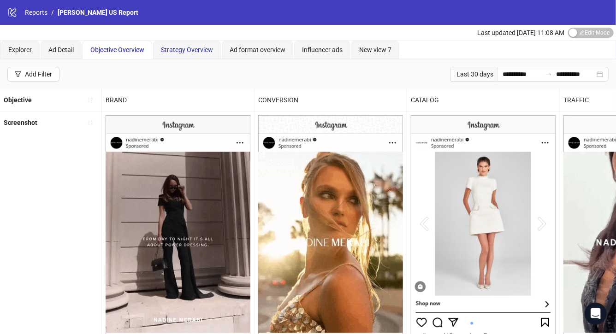
click at [190, 50] on span "Strategy Overview" at bounding box center [187, 49] width 52 height 7
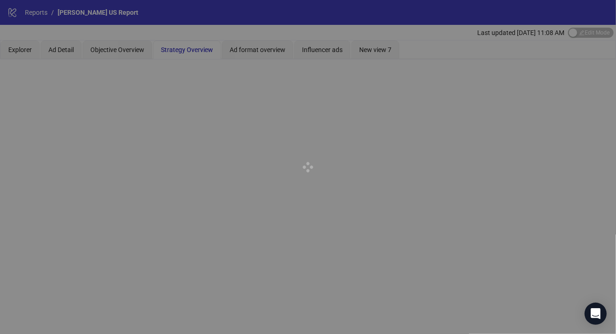
click at [263, 52] on div at bounding box center [308, 167] width 616 height 334
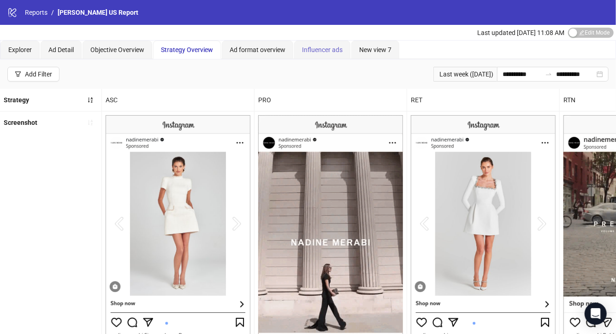
click at [307, 57] on div "Influencer ads" at bounding box center [322, 50] width 56 height 18
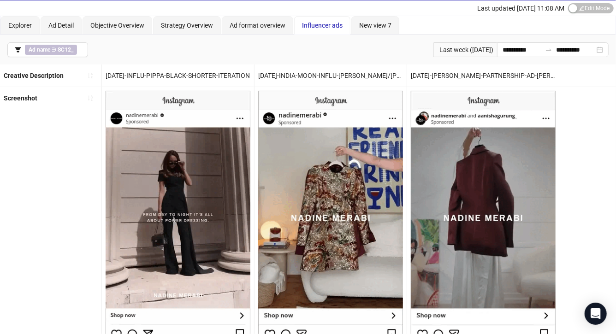
scroll to position [0, 0]
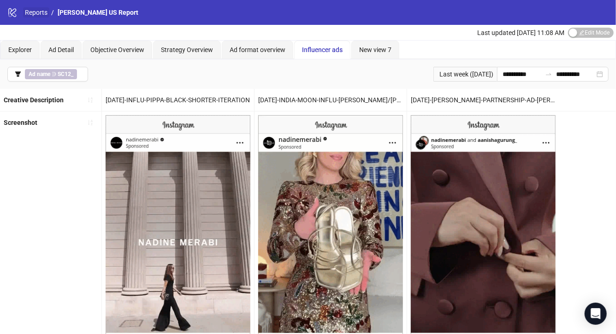
click at [30, 10] on link "Reports" at bounding box center [36, 12] width 26 height 10
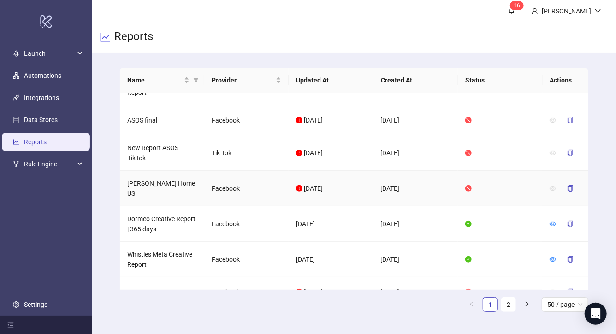
scroll to position [267, 0]
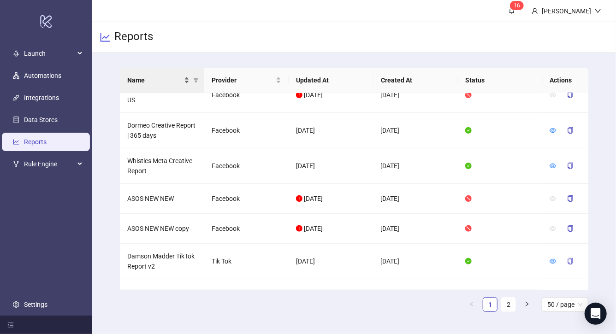
click at [183, 76] on div "Name" at bounding box center [158, 80] width 62 height 10
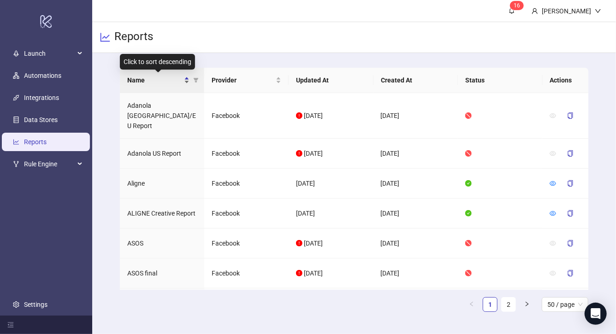
scroll to position [0, 0]
click at [185, 81] on div "Name" at bounding box center [158, 80] width 62 height 10
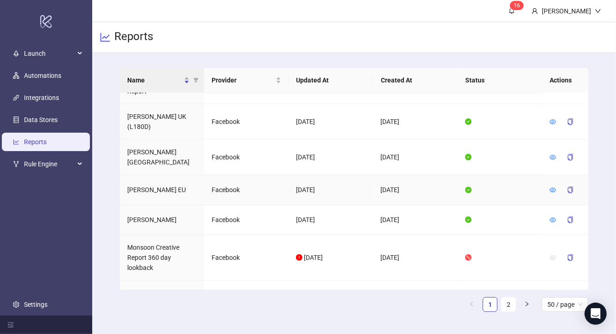
scroll to position [1291, 0]
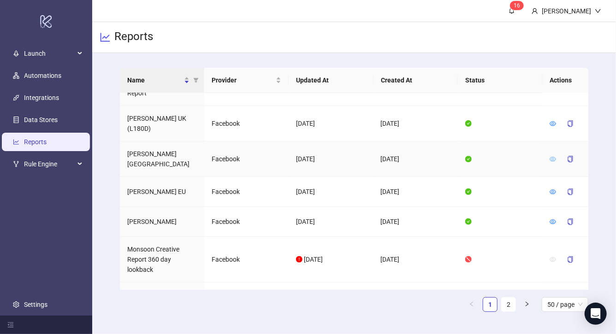
click at [550, 157] on icon "eye" at bounding box center [553, 159] width 6 height 5
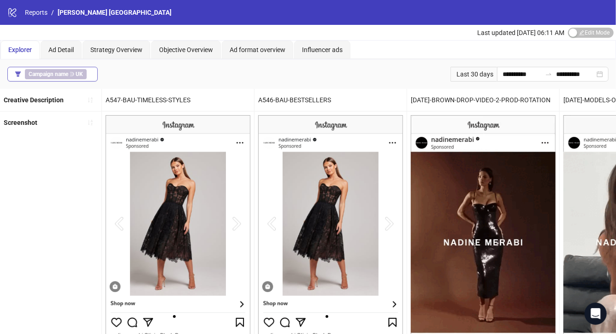
click at [60, 74] on b "Campaign name" at bounding box center [49, 74] width 40 height 6
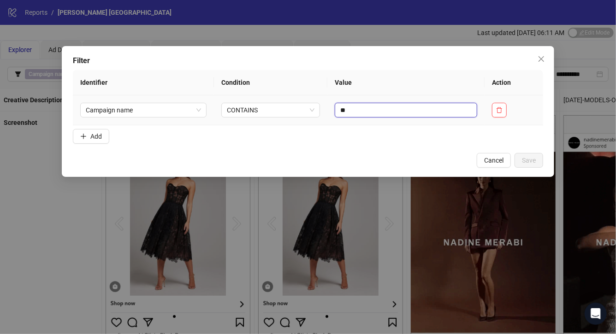
drag, startPoint x: 354, startPoint y: 107, endPoint x: 333, endPoint y: 104, distance: 21.0
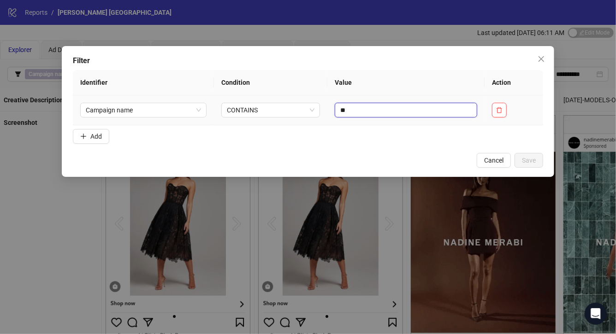
click at [340, 107] on input "**" at bounding box center [406, 110] width 143 height 15
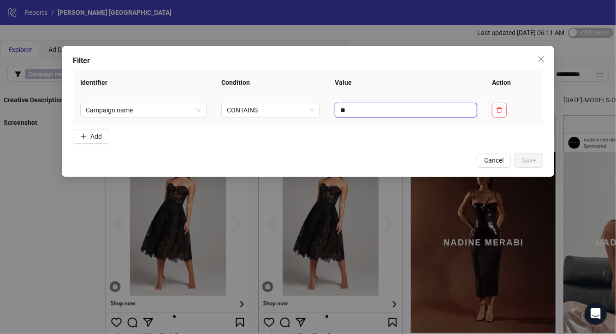
type input "*"
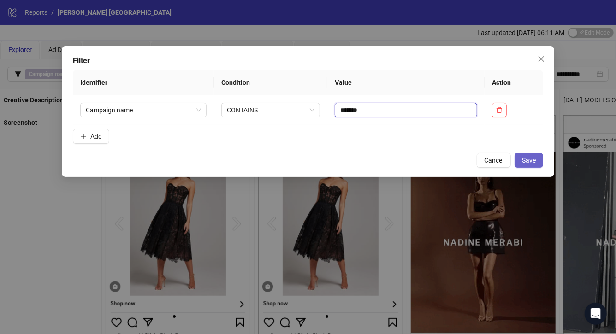
type input "*******"
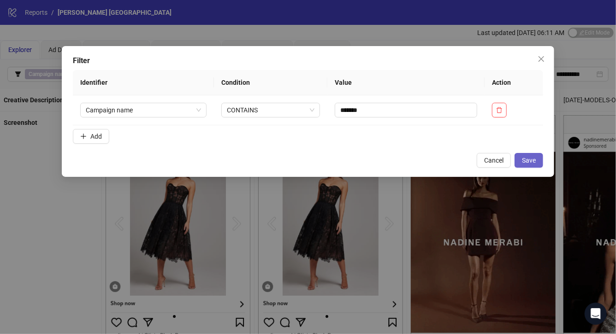
click at [527, 161] on span "Save" at bounding box center [529, 160] width 14 height 7
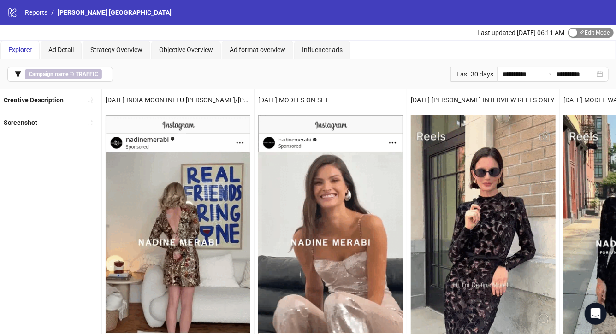
click at [583, 28] on span "Edit Mode Edit Mode" at bounding box center [591, 33] width 46 height 10
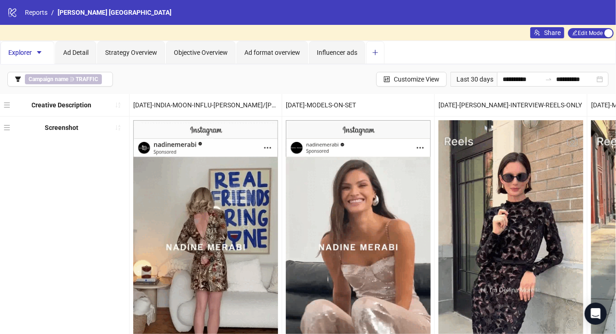
click at [376, 55] on icon "plus" at bounding box center [375, 52] width 6 height 6
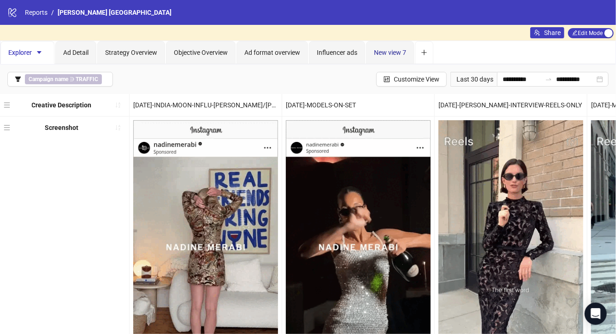
click at [392, 50] on span "New view 7" at bounding box center [390, 52] width 32 height 7
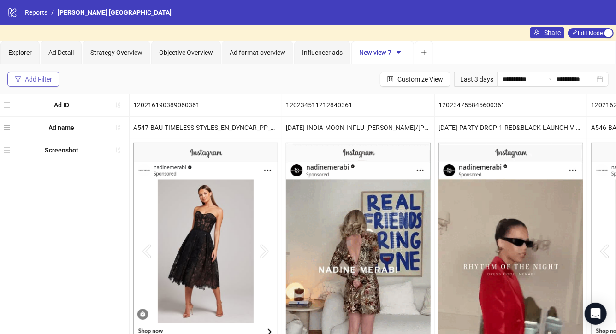
click at [42, 77] on div "Add Filter" at bounding box center [38, 79] width 27 height 7
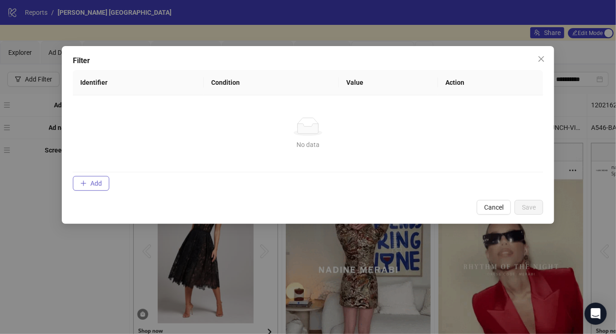
click at [96, 189] on button "Add" at bounding box center [91, 183] width 36 height 15
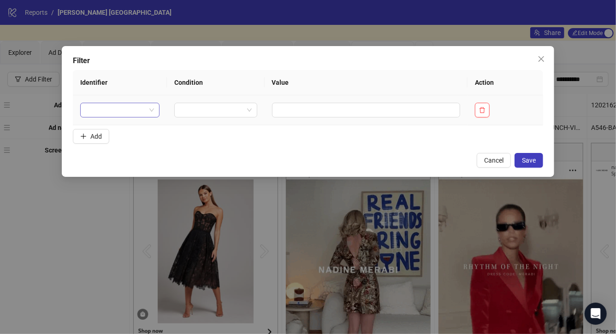
click at [126, 107] on input "search" at bounding box center [116, 110] width 60 height 14
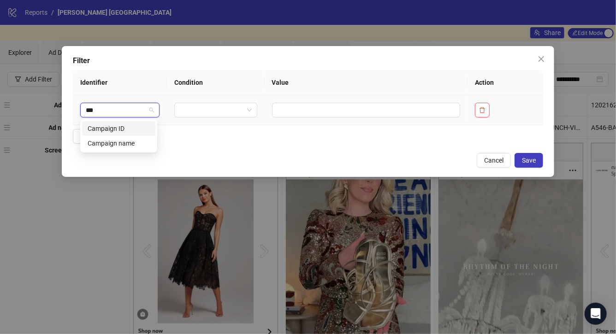
type input "****"
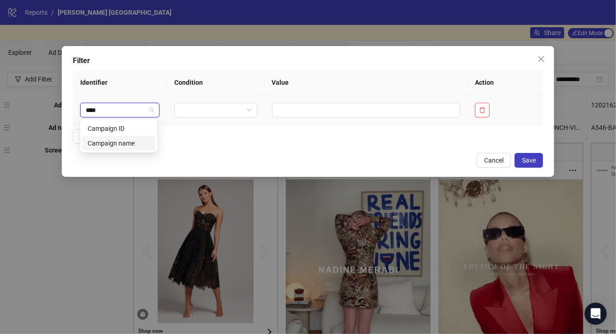
click at [137, 142] on div "Campaign name" at bounding box center [119, 143] width 62 height 10
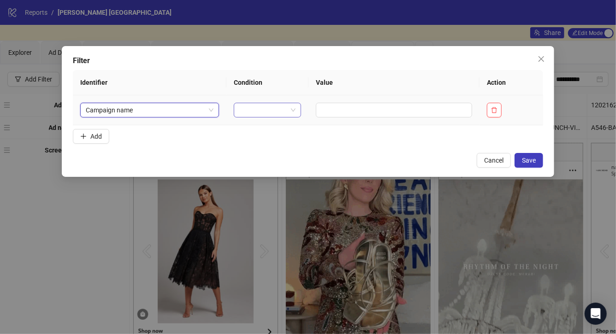
click at [244, 111] on input "search" at bounding box center [263, 110] width 48 height 14
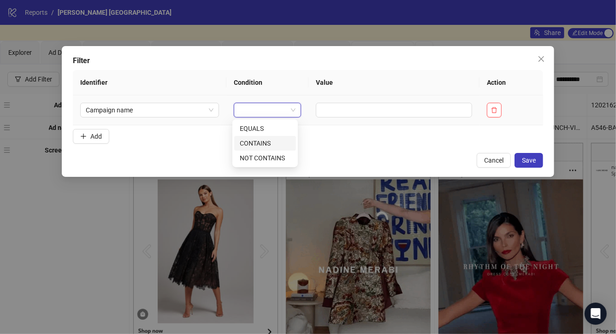
click at [253, 145] on div "CONTAINS" at bounding box center [265, 143] width 51 height 10
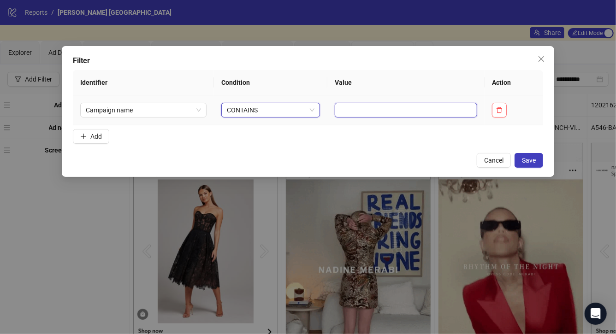
click at [368, 113] on input "text" at bounding box center [406, 110] width 143 height 15
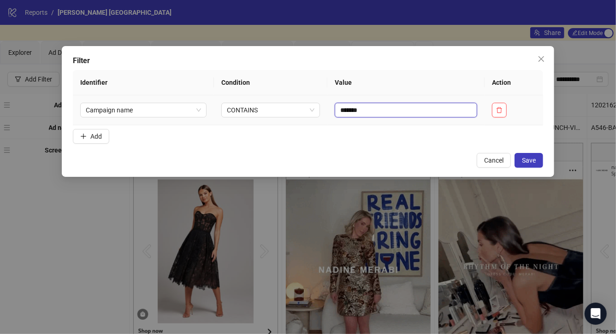
type input "*******"
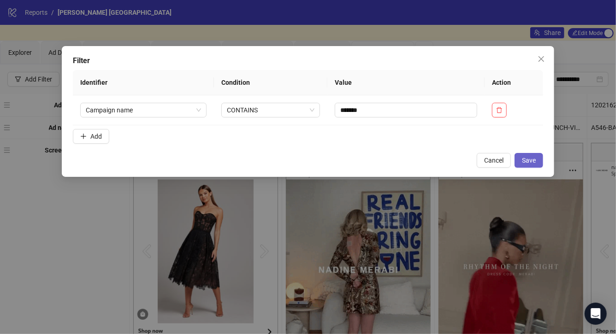
click at [537, 166] on button "Save" at bounding box center [529, 160] width 29 height 15
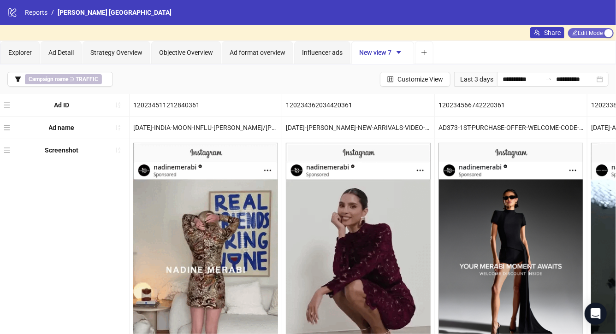
click at [594, 37] on span "Edit Mode Edit Mode" at bounding box center [591, 33] width 46 height 10
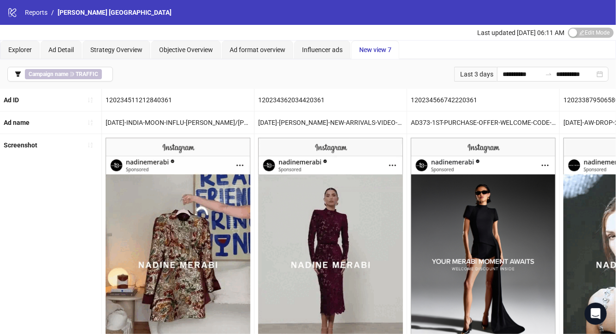
click at [385, 49] on span "New view 7" at bounding box center [375, 49] width 32 height 7
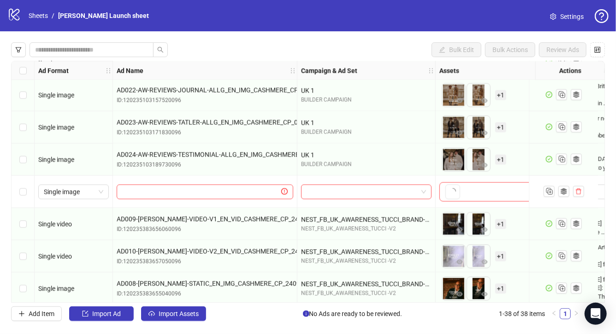
scroll to position [1007, 0]
